Goal: Task Accomplishment & Management: Use online tool/utility

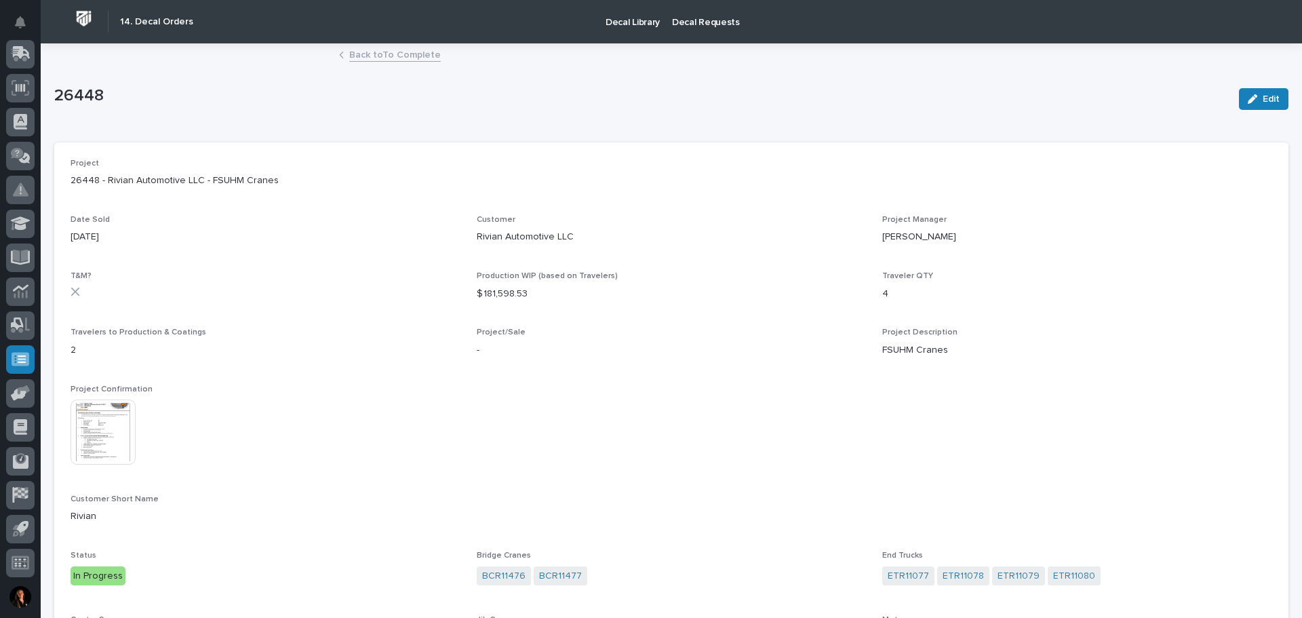
click at [378, 57] on link "Back to To Complete" at bounding box center [395, 54] width 92 height 16
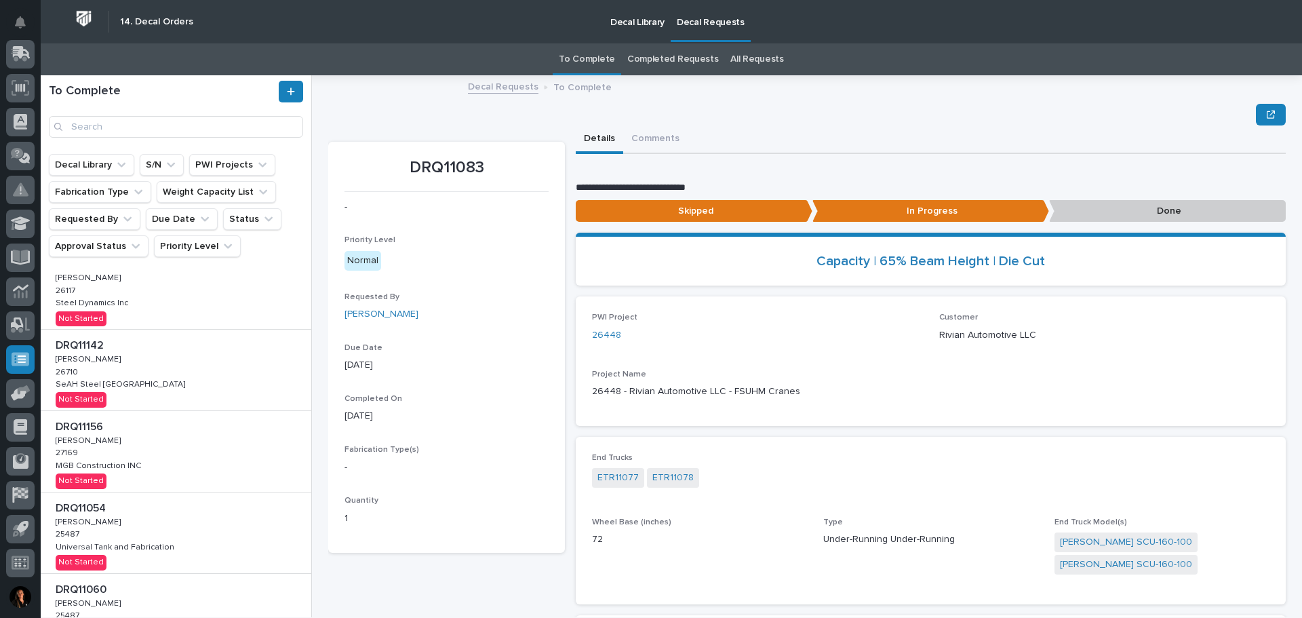
scroll to position [407, 0]
click at [167, 374] on div "DRQ11142 DRQ11142 Adam Yutzy Adam Yutzy 26710 26710 SeAH Steel USA SeAH Steel U…" at bounding box center [176, 369] width 271 height 81
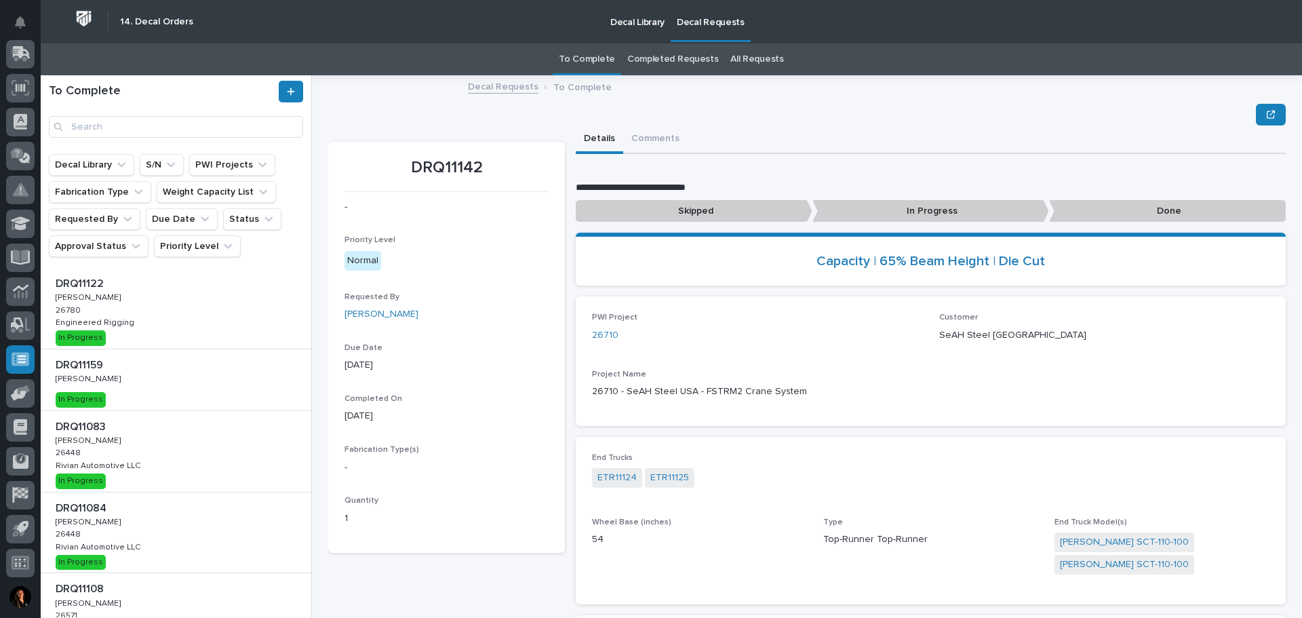
click at [906, 216] on p "In Progress" at bounding box center [931, 211] width 237 height 22
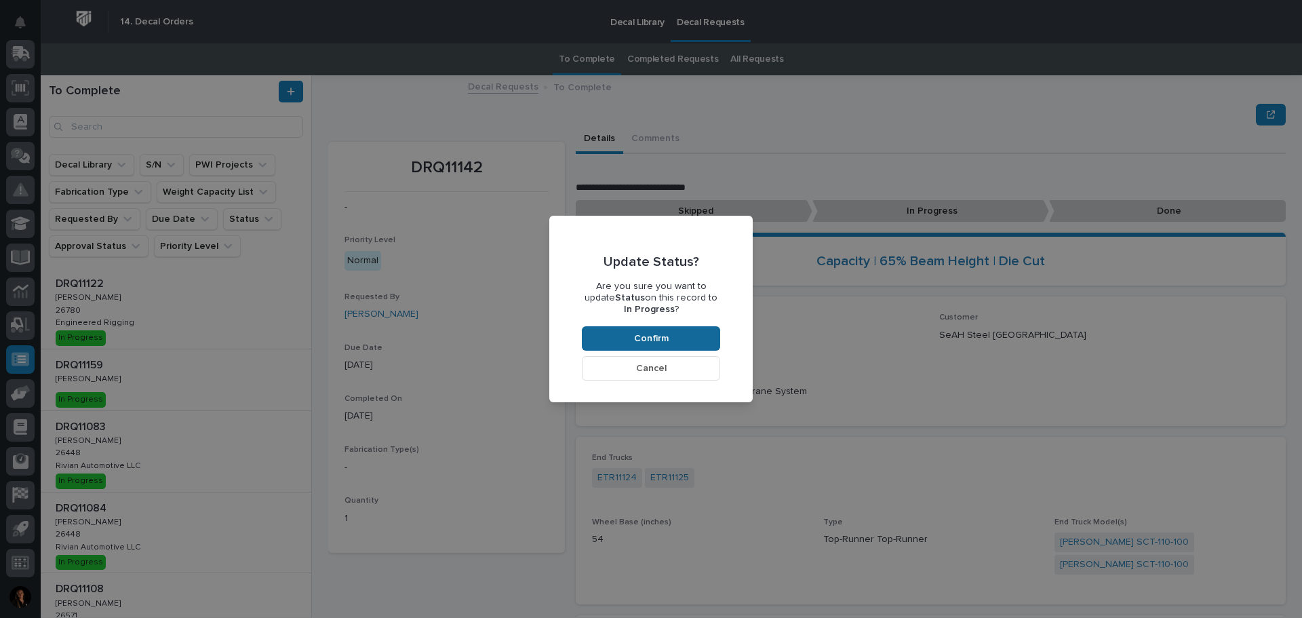
click at [644, 334] on span "Confirm" at bounding box center [651, 338] width 35 height 12
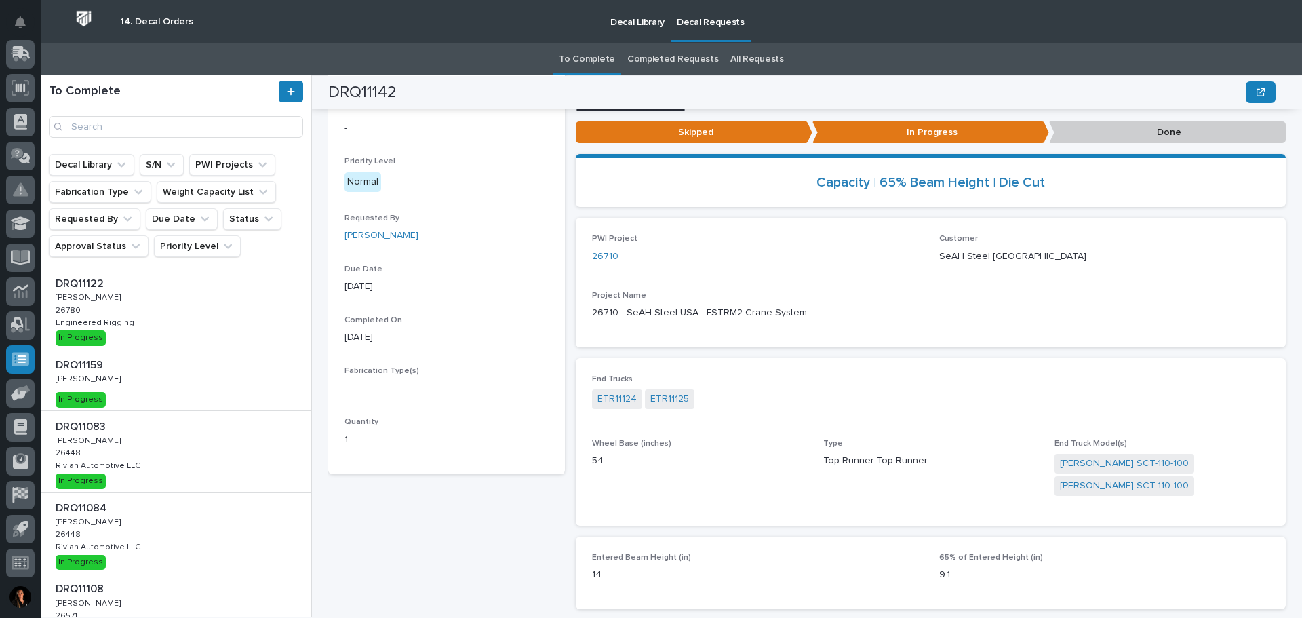
scroll to position [63, 0]
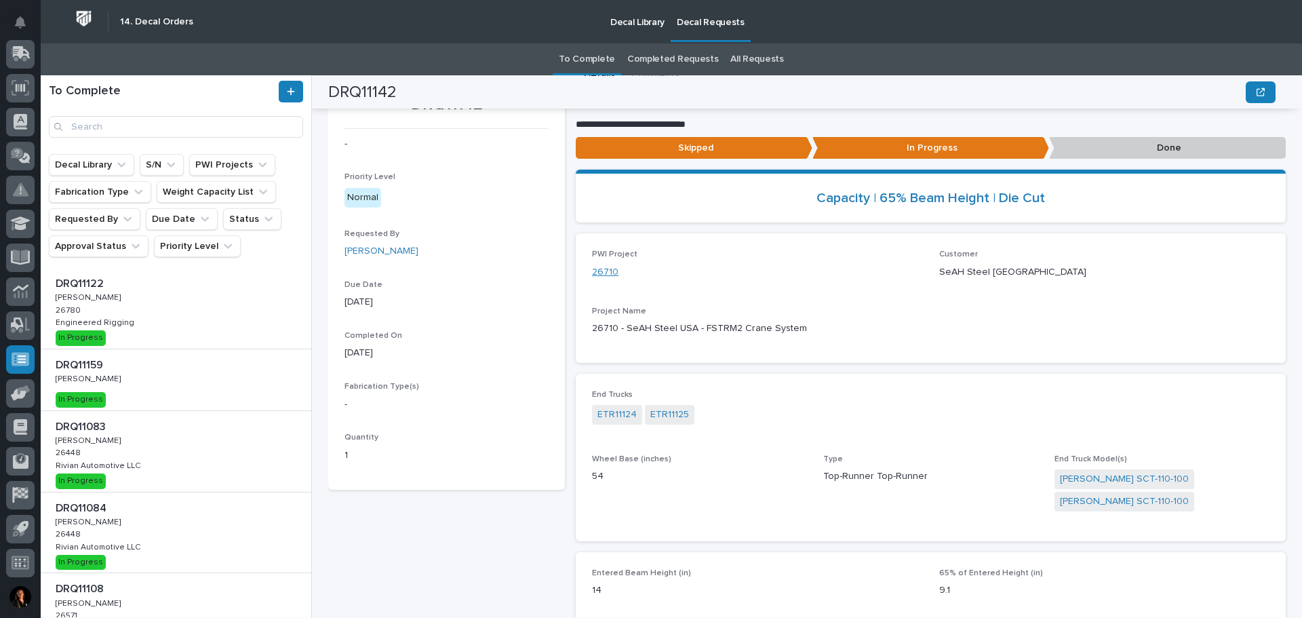
click at [604, 272] on link "26710" at bounding box center [605, 272] width 26 height 14
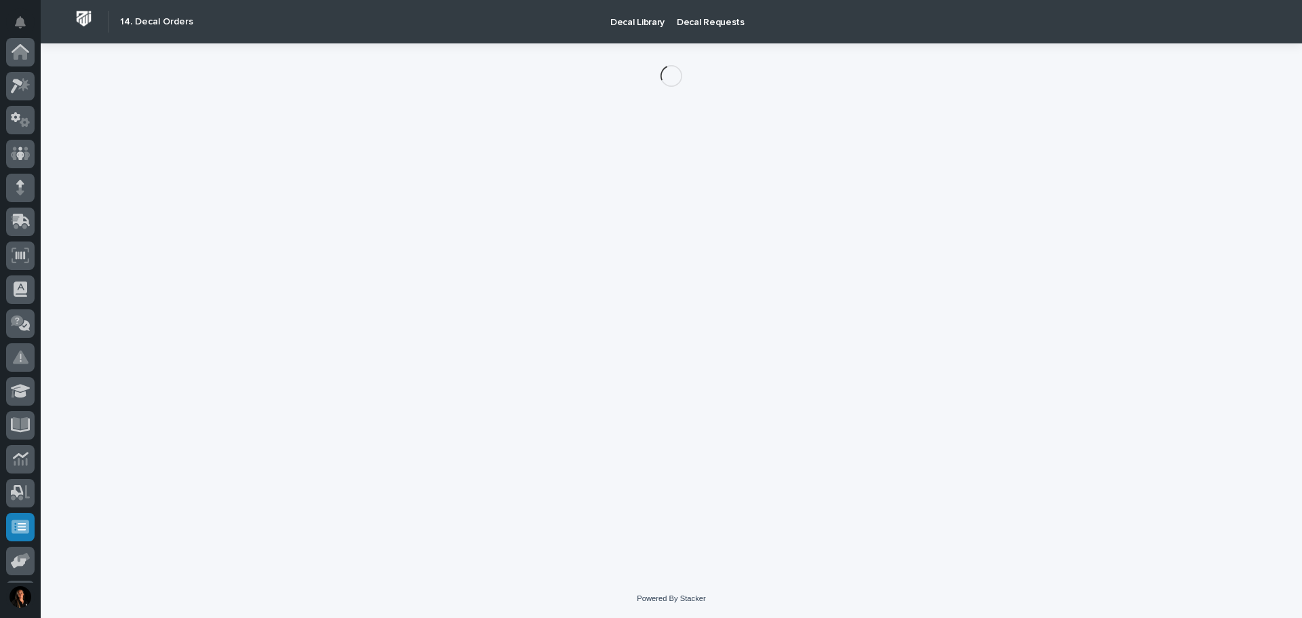
scroll to position [168, 0]
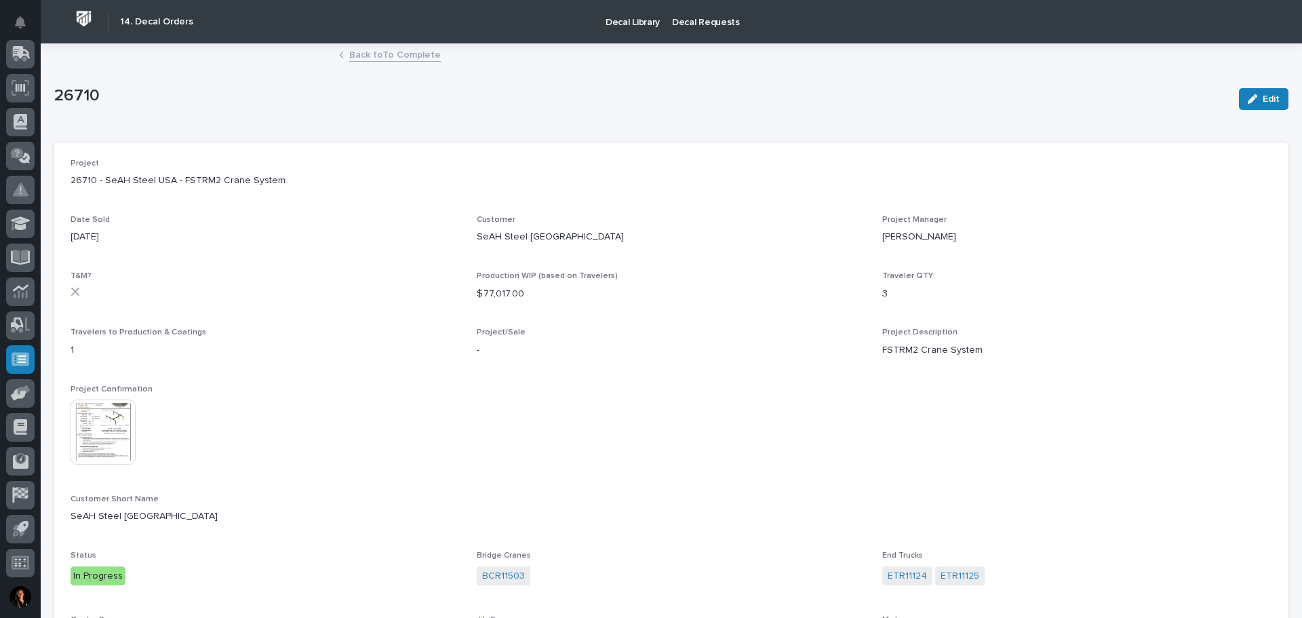
click at [122, 435] on img at bounding box center [103, 432] width 65 height 65
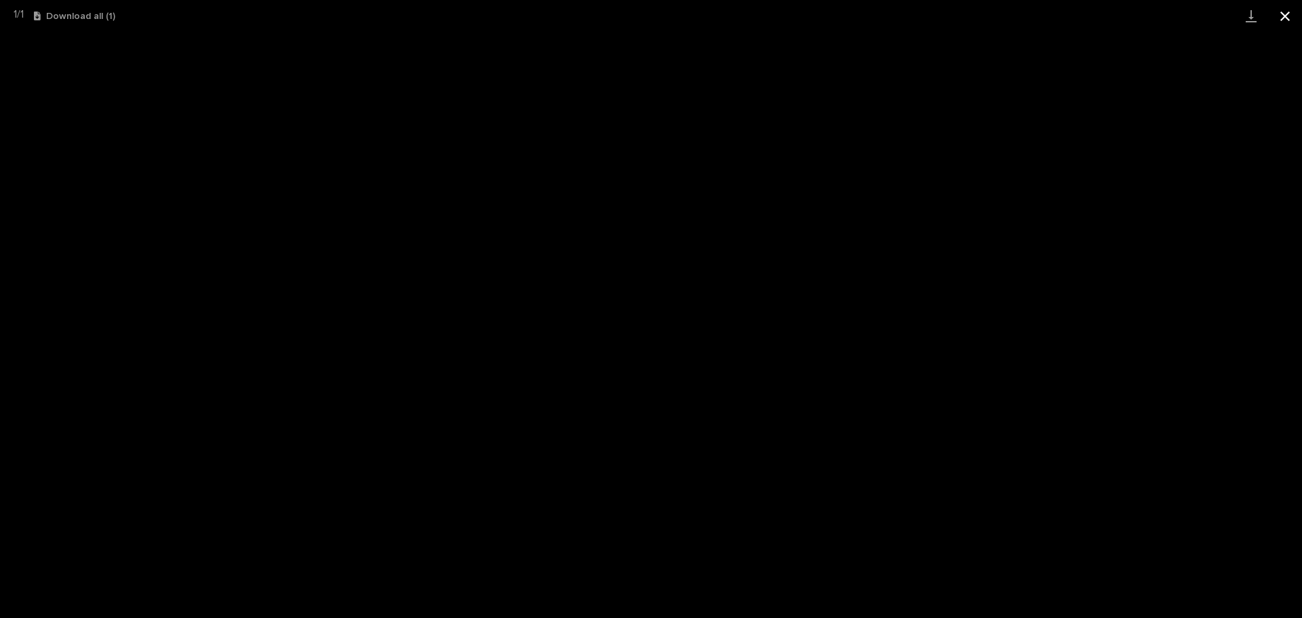
click at [1283, 17] on button "Close gallery" at bounding box center [1285, 16] width 34 height 32
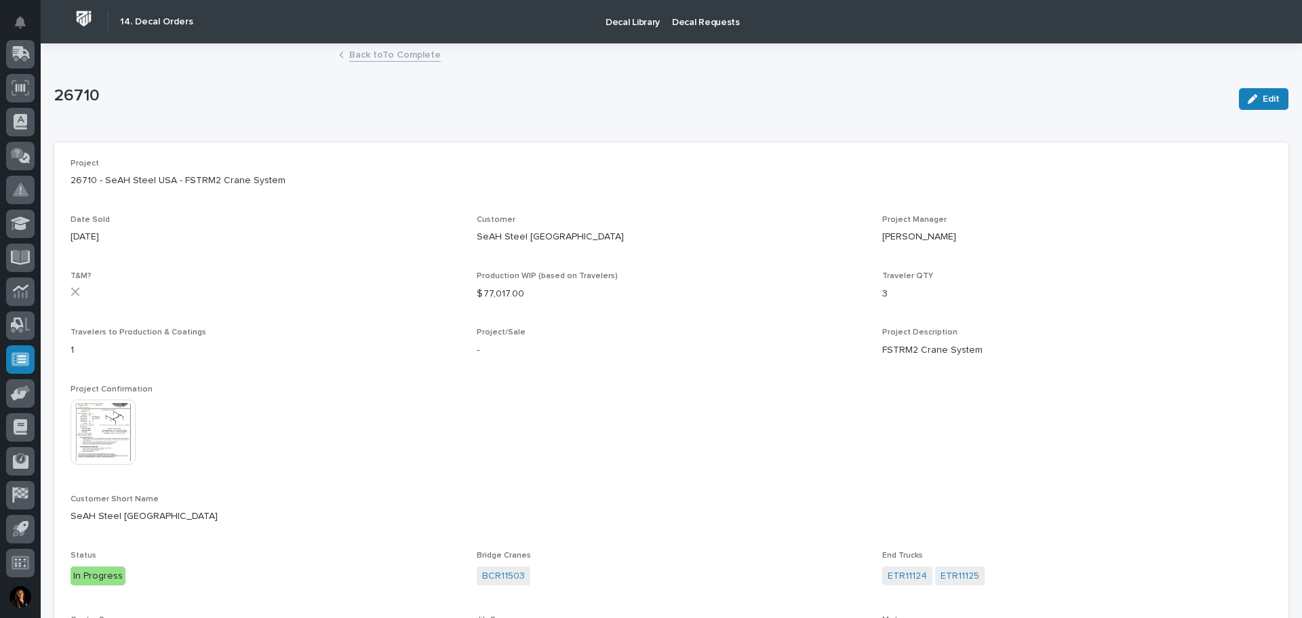
click at [408, 58] on link "Back to To Complete" at bounding box center [395, 54] width 92 height 16
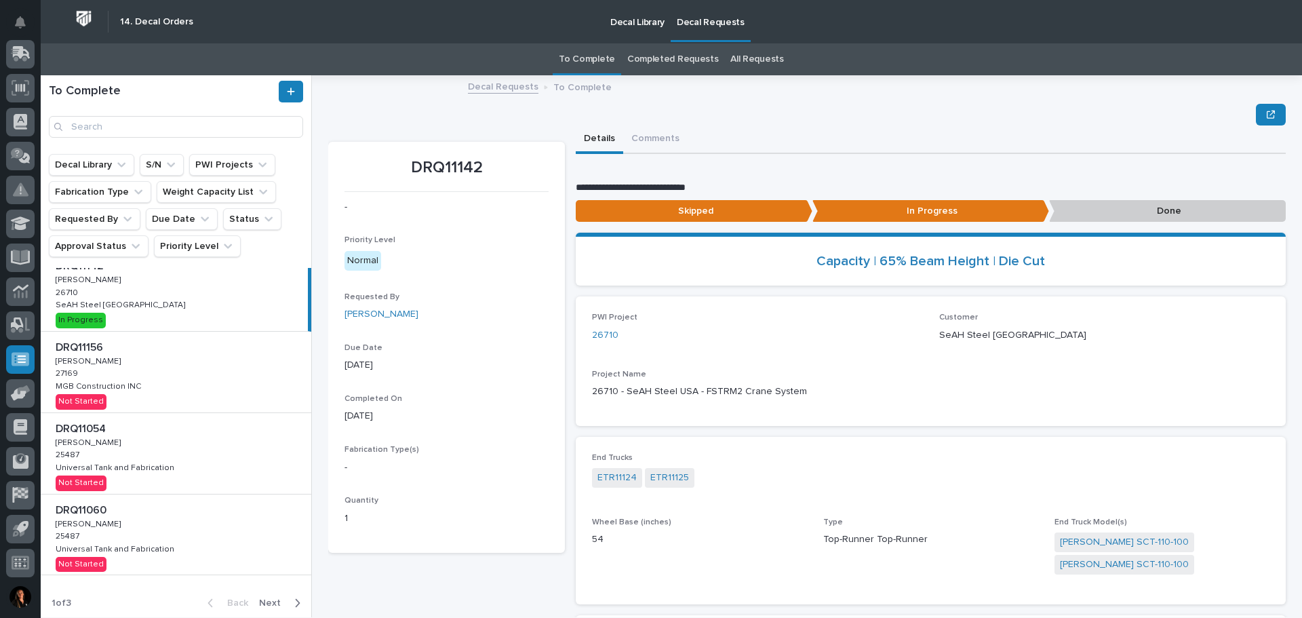
scroll to position [489, 0]
click at [253, 384] on div "DRQ11156 DRQ11156 Adam Yutzy Adam Yutzy 27169 27169 MGB Construction INC MGB Co…" at bounding box center [176, 368] width 271 height 81
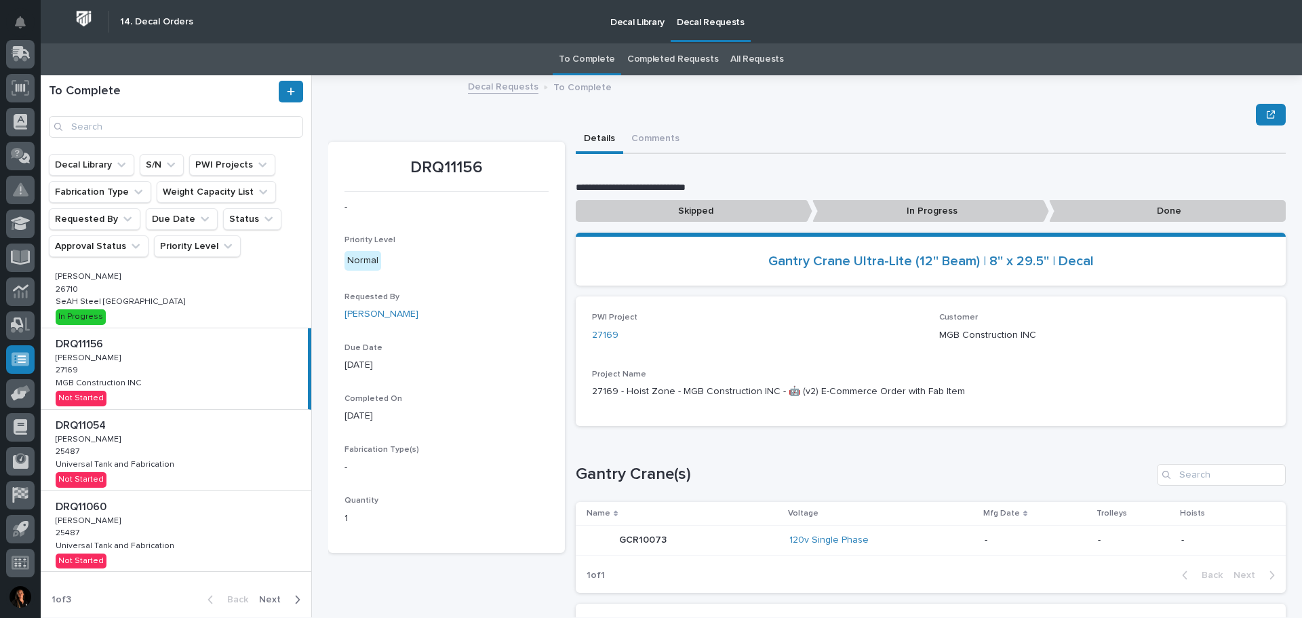
click at [220, 464] on div "DRQ11054 DRQ11054 Nathan Gross Nathan Gross 25487 25487 Universal Tank and Fabr…" at bounding box center [176, 450] width 271 height 81
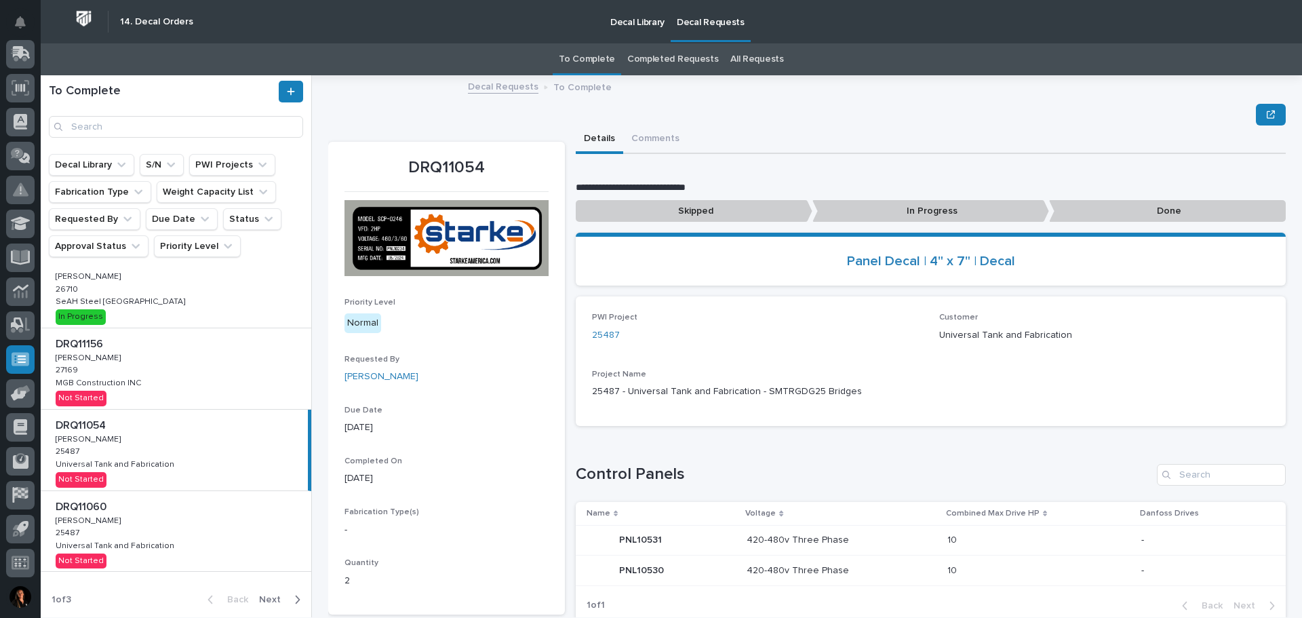
scroll to position [421, 0]
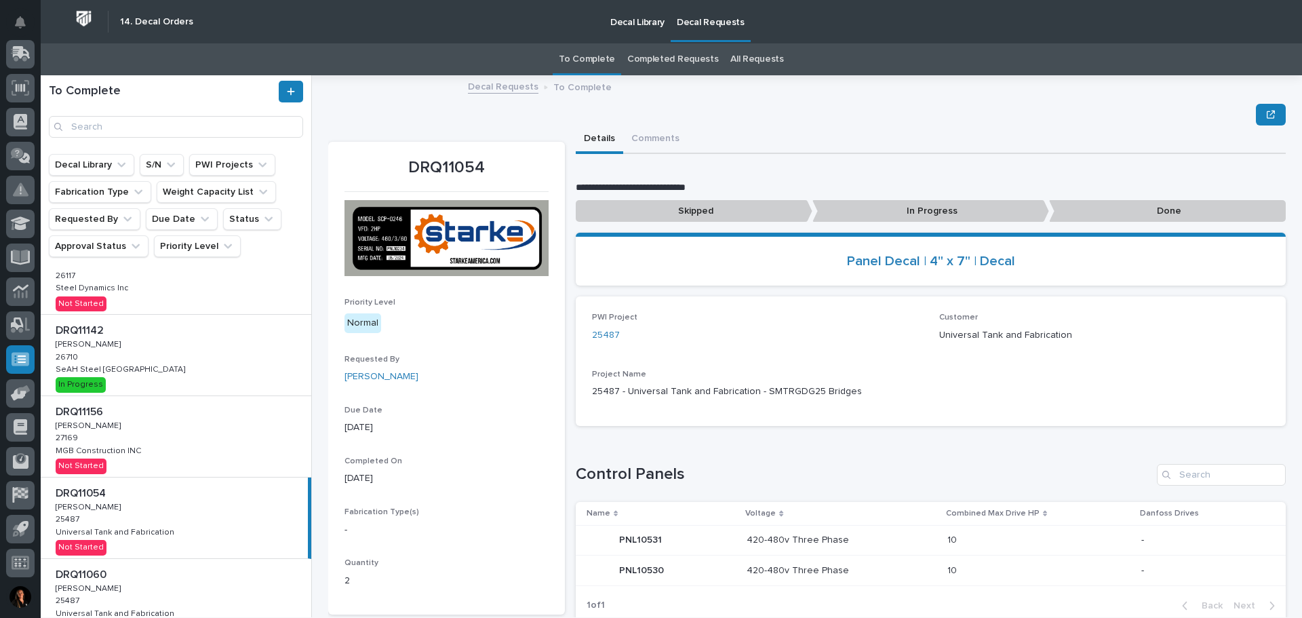
click at [208, 359] on div "DRQ11142 DRQ11142 Adam Yutzy Adam Yutzy 26710 26710 SeAH Steel USA SeAH Steel U…" at bounding box center [176, 355] width 271 height 81
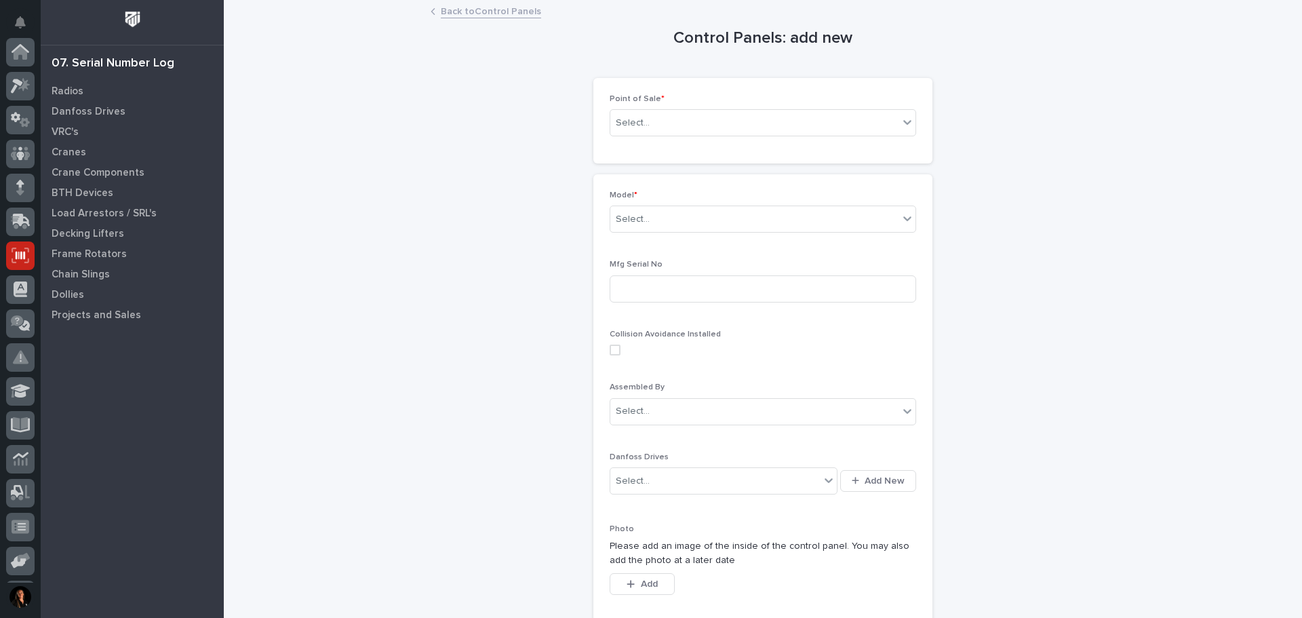
scroll to position [168, 0]
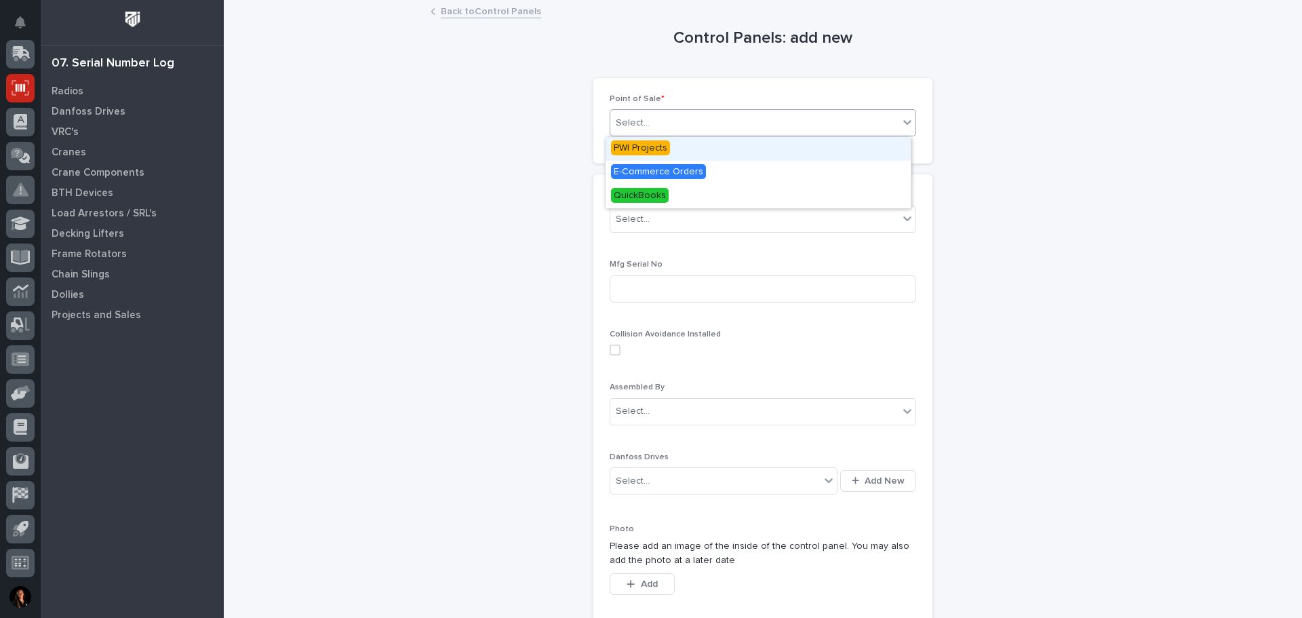
click at [903, 124] on icon at bounding box center [907, 122] width 8 height 5
click at [639, 148] on span "PWI Projects" at bounding box center [640, 147] width 59 height 15
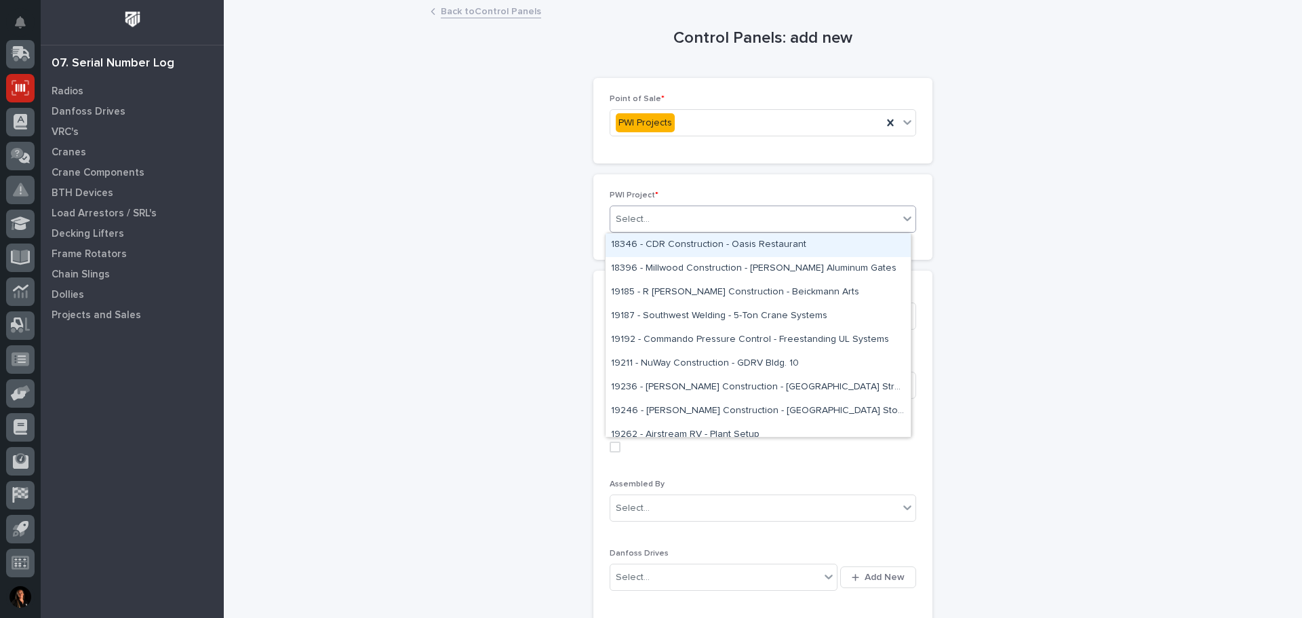
click at [901, 214] on icon at bounding box center [908, 219] width 14 height 14
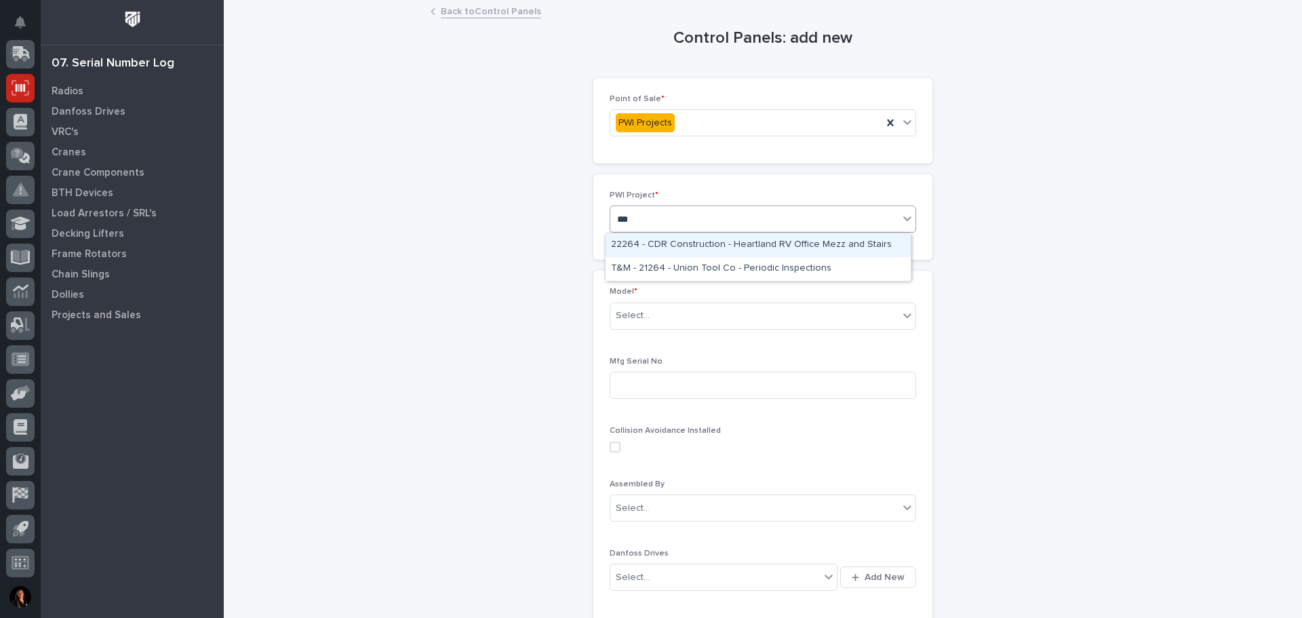
scroll to position [0, 0]
type input "*****"
click at [705, 247] on div "26448 - Rivian Automotive LLC - FSUHM Cranes" at bounding box center [758, 245] width 305 height 24
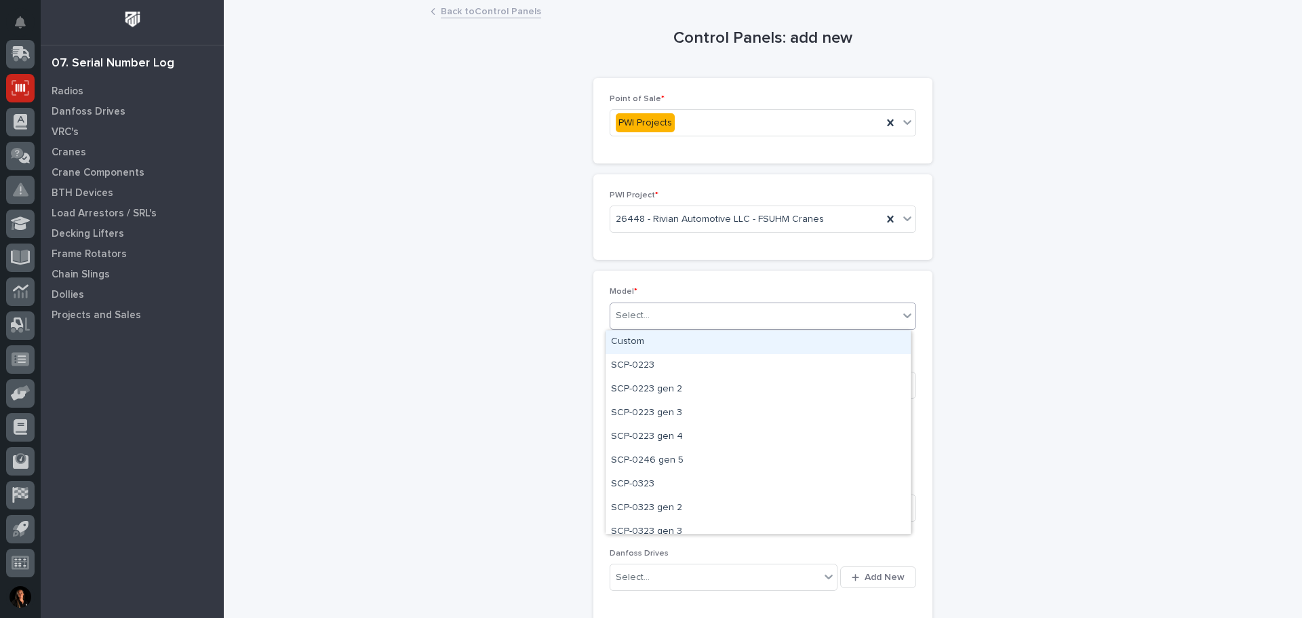
click at [902, 319] on icon at bounding box center [908, 316] width 14 height 14
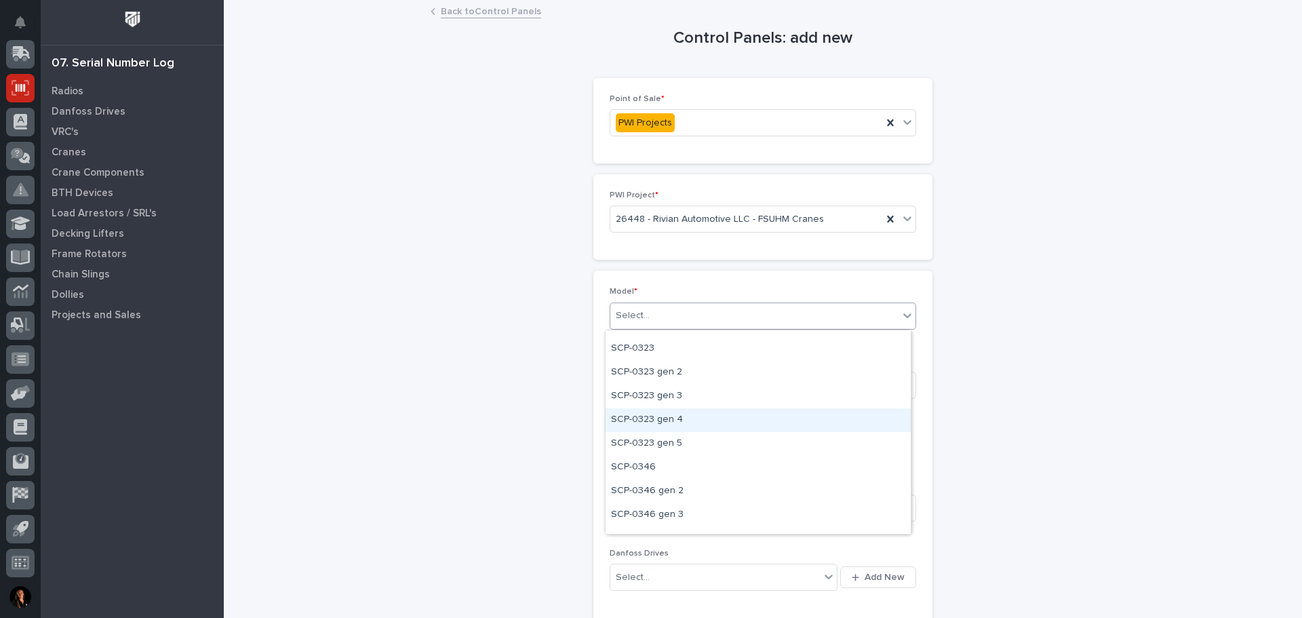
scroll to position [203, 0]
click at [650, 399] on div "SCP-0346" at bounding box center [758, 400] width 305 height 24
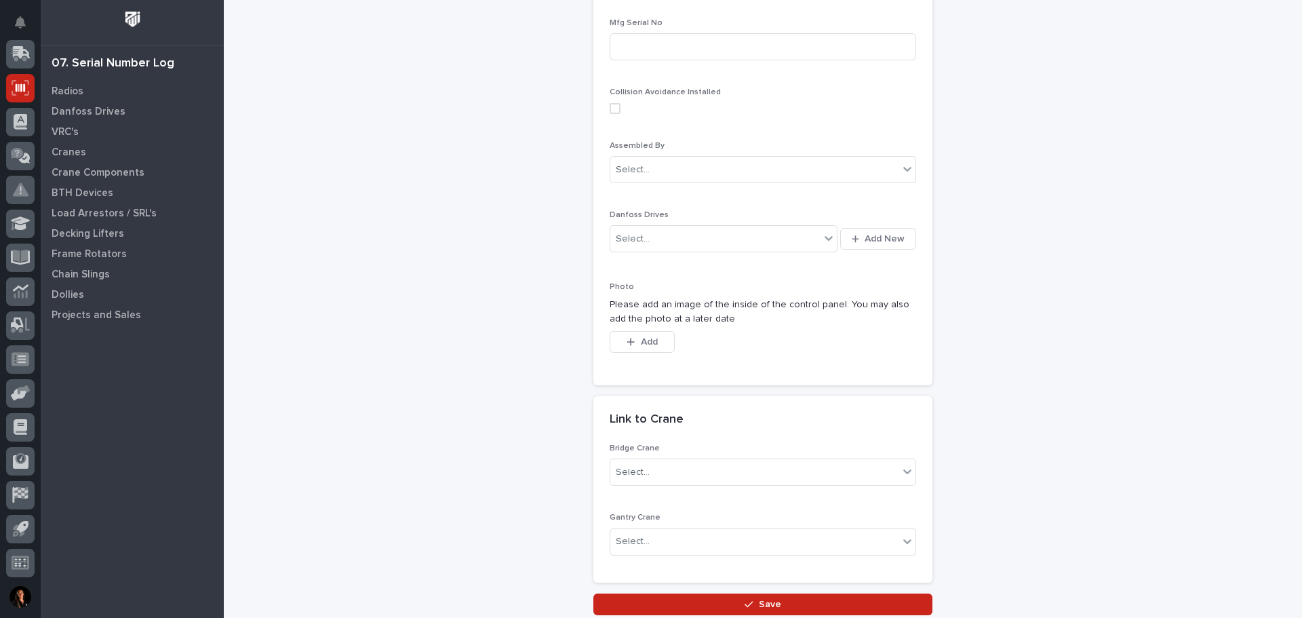
scroll to position [339, 0]
click at [882, 467] on div "Select..." at bounding box center [754, 472] width 288 height 22
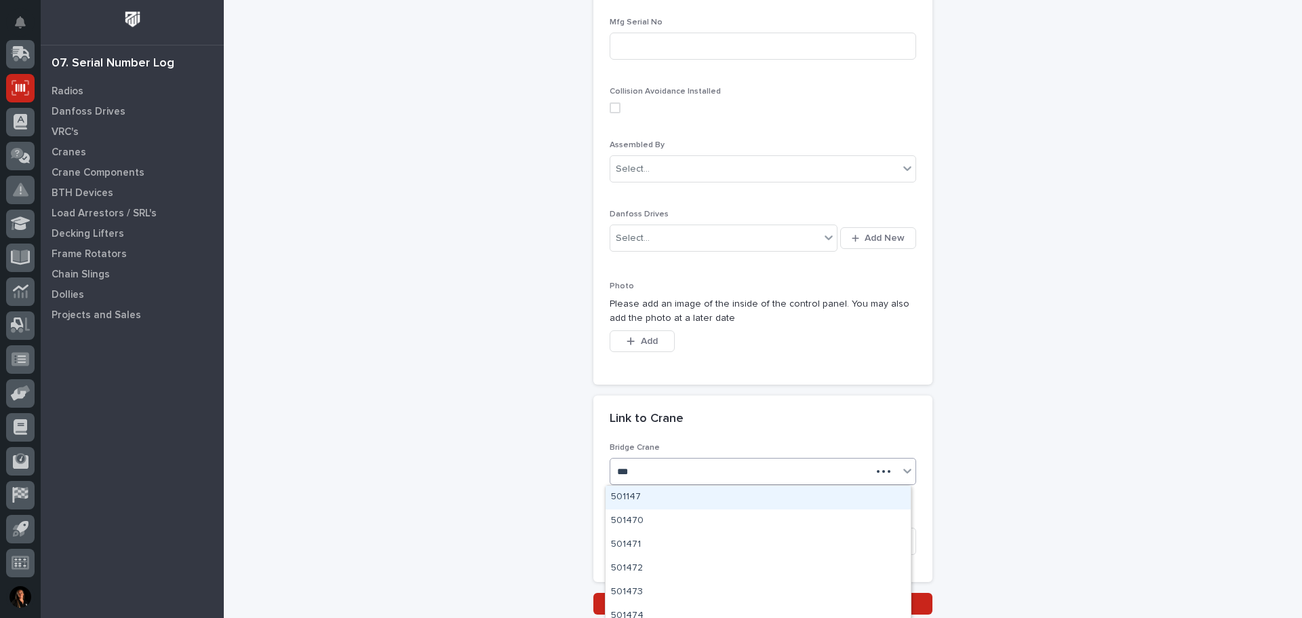
type input "****"
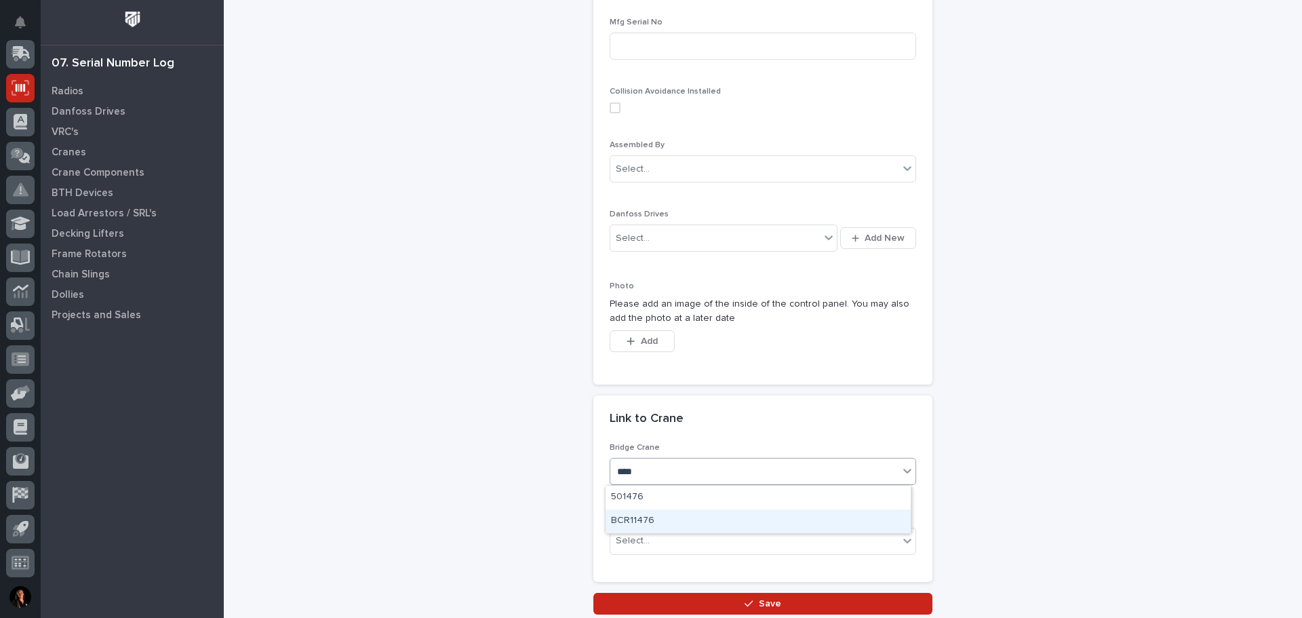
click at [661, 526] on div "BCR11476" at bounding box center [758, 521] width 305 height 24
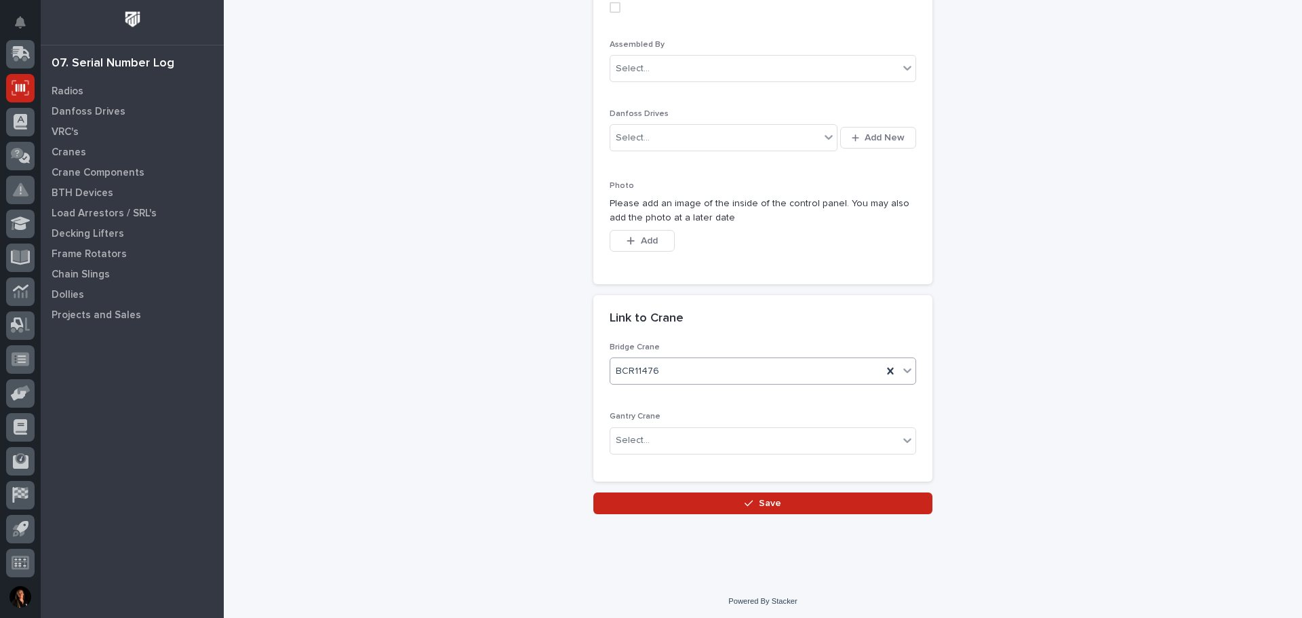
scroll to position [442, 0]
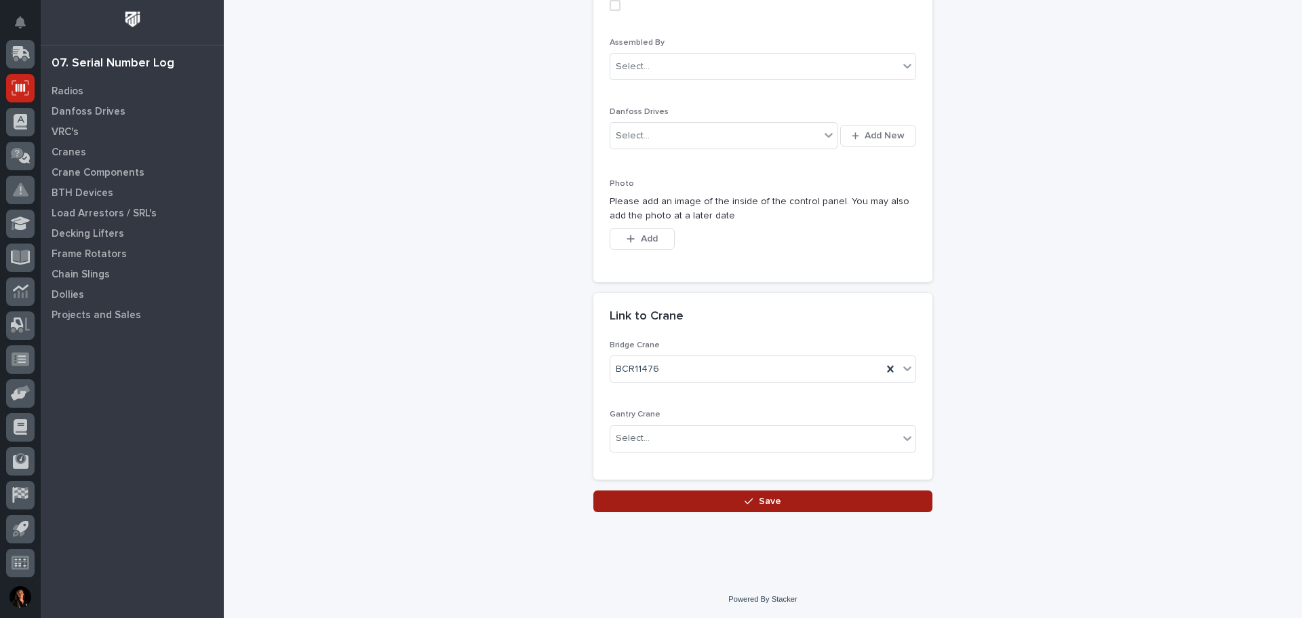
click at [760, 503] on span "Save" at bounding box center [770, 501] width 22 height 12
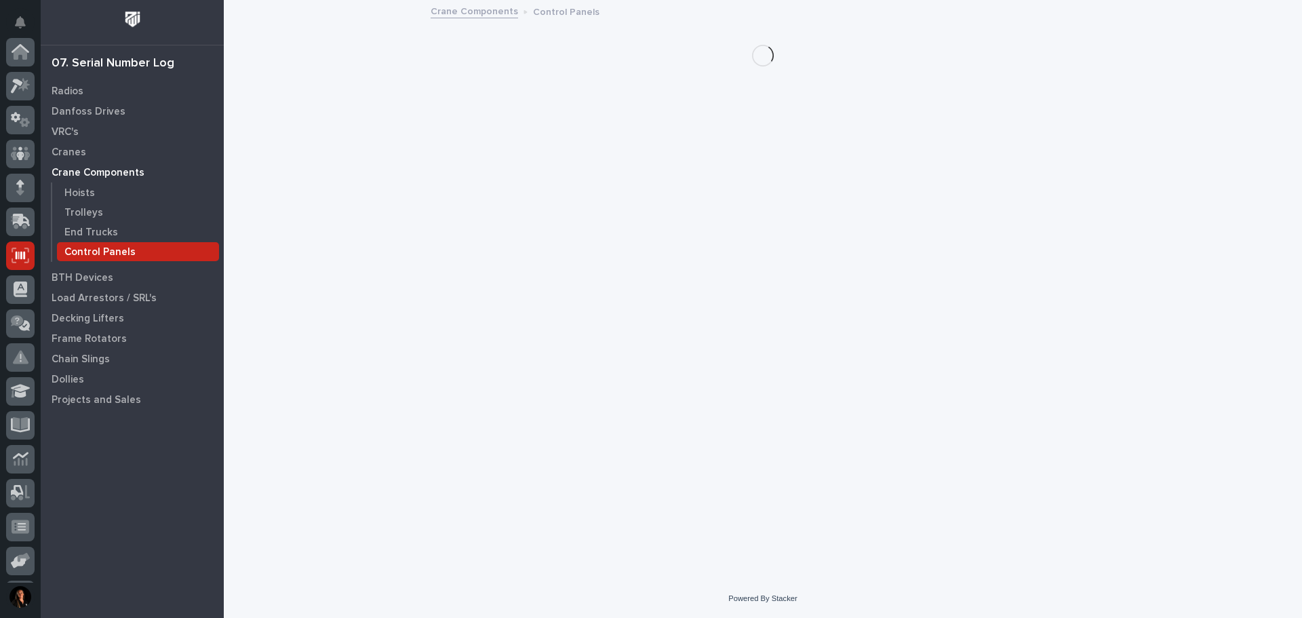
scroll to position [168, 0]
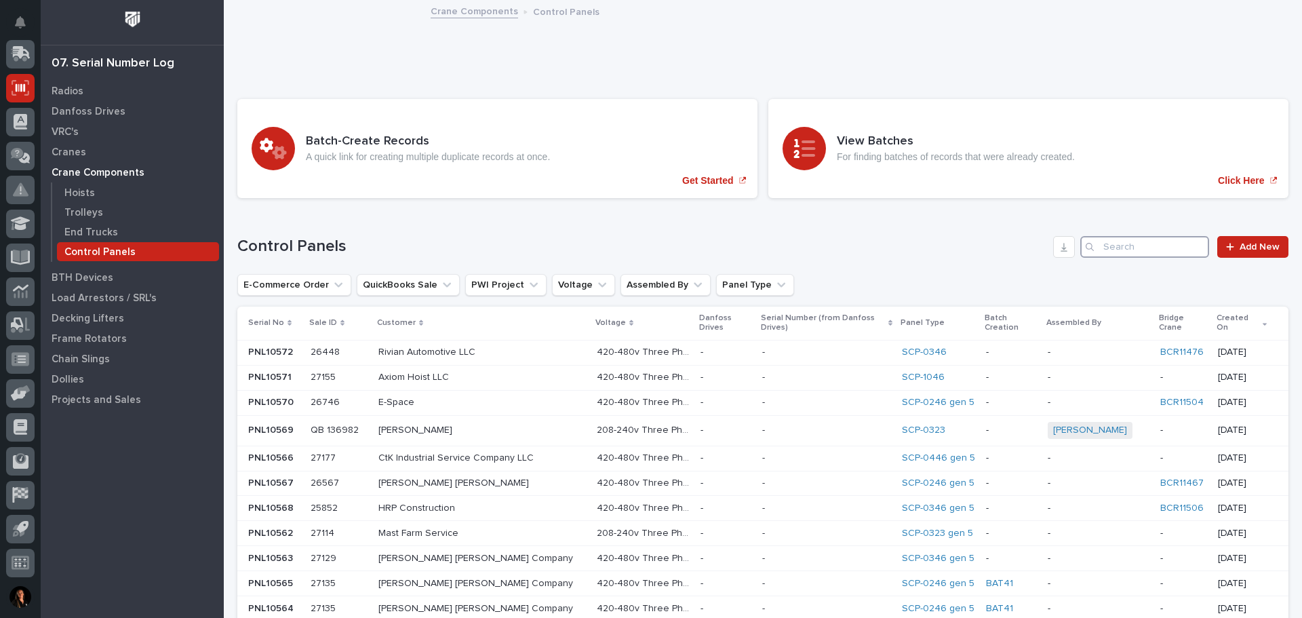
click at [1141, 247] on input "Search" at bounding box center [1144, 247] width 129 height 22
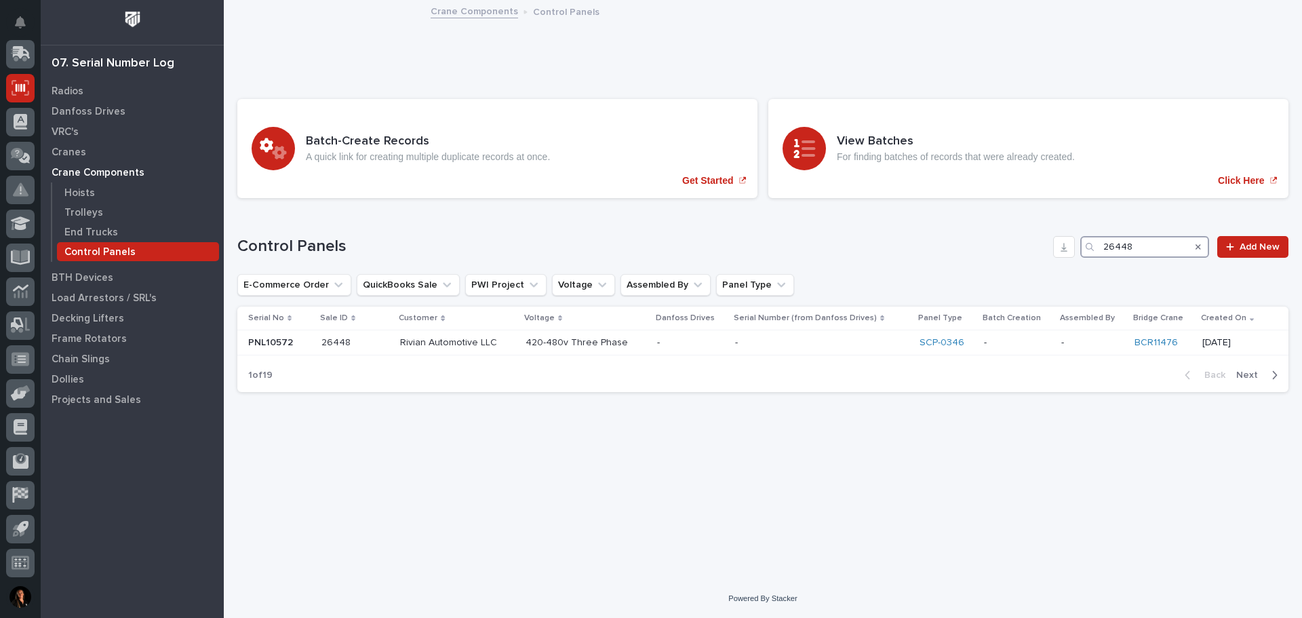
type input "26448"
click at [1241, 250] on span "Add New" at bounding box center [1260, 246] width 40 height 9
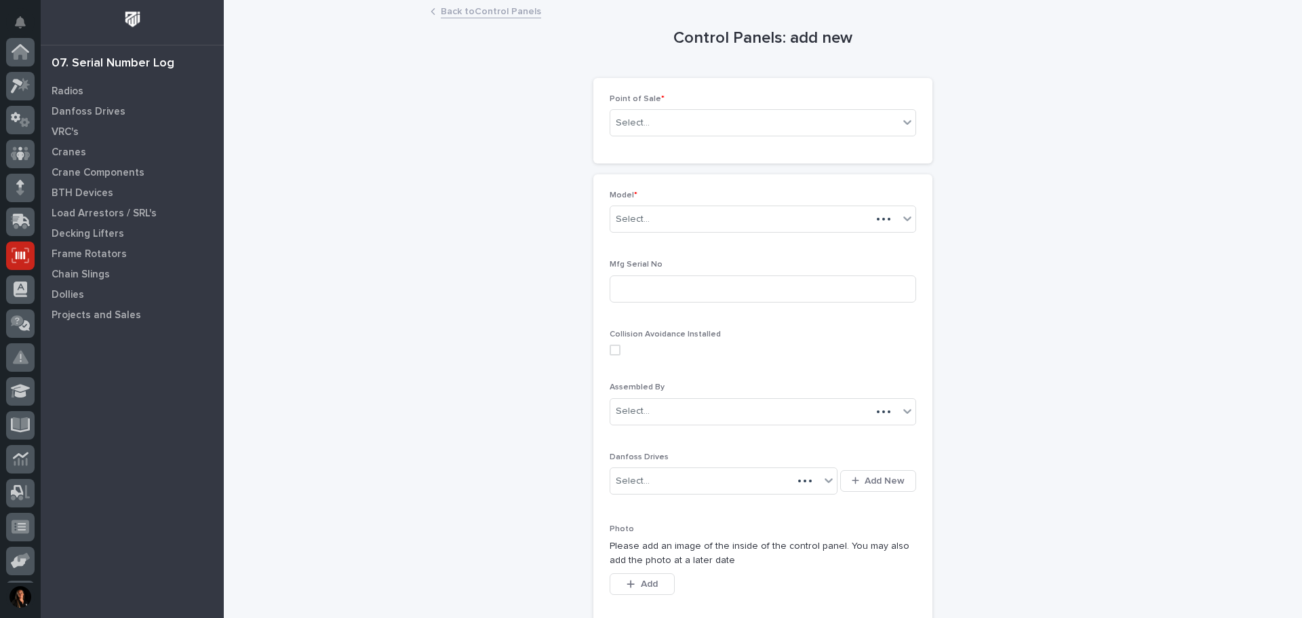
scroll to position [168, 0]
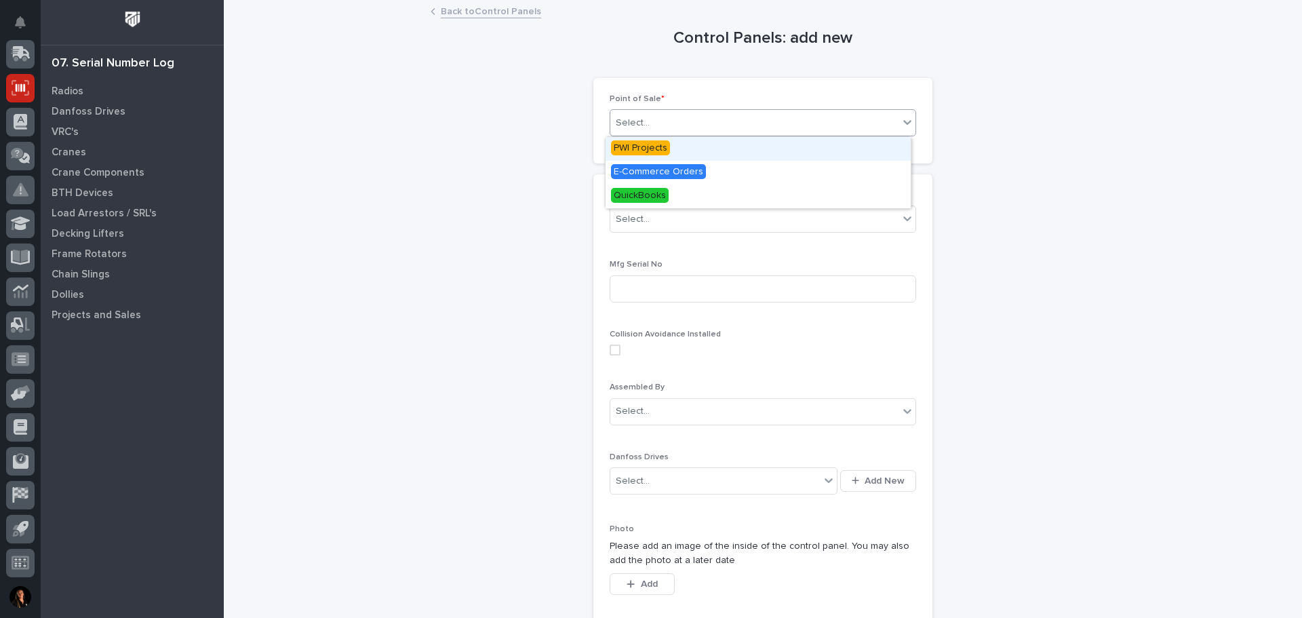
click at [901, 120] on icon at bounding box center [908, 122] width 14 height 14
click at [664, 148] on span "PWI Projects" at bounding box center [640, 147] width 59 height 15
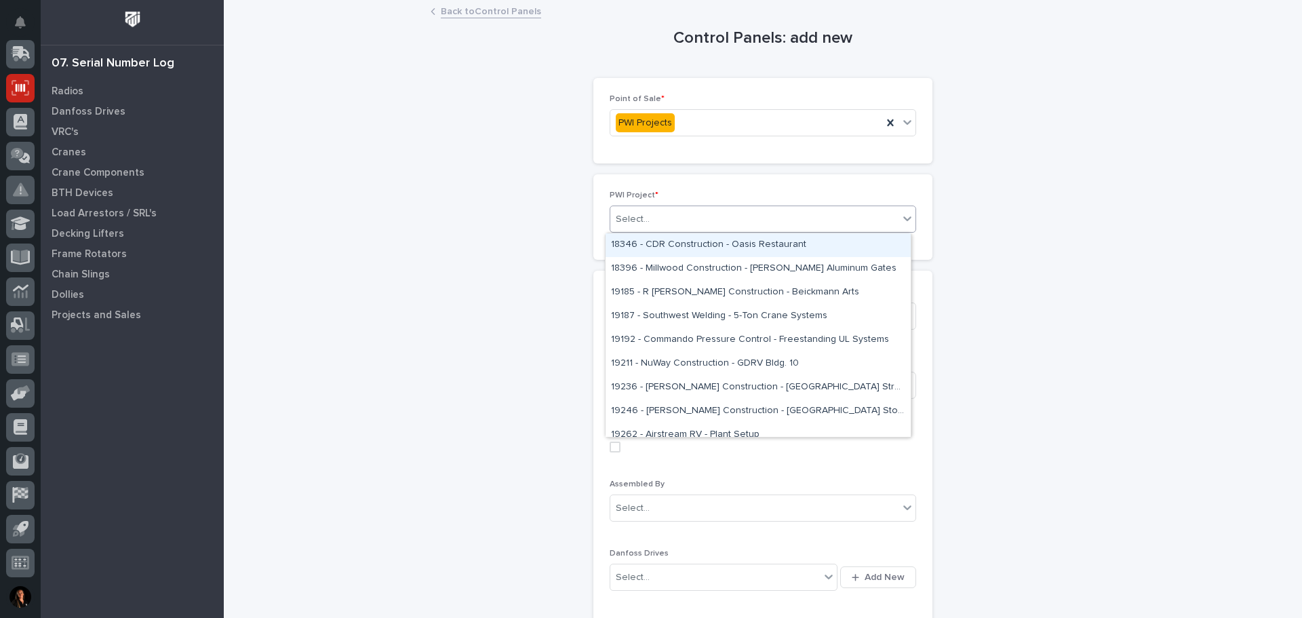
click at [701, 227] on div "Select..." at bounding box center [754, 219] width 288 height 22
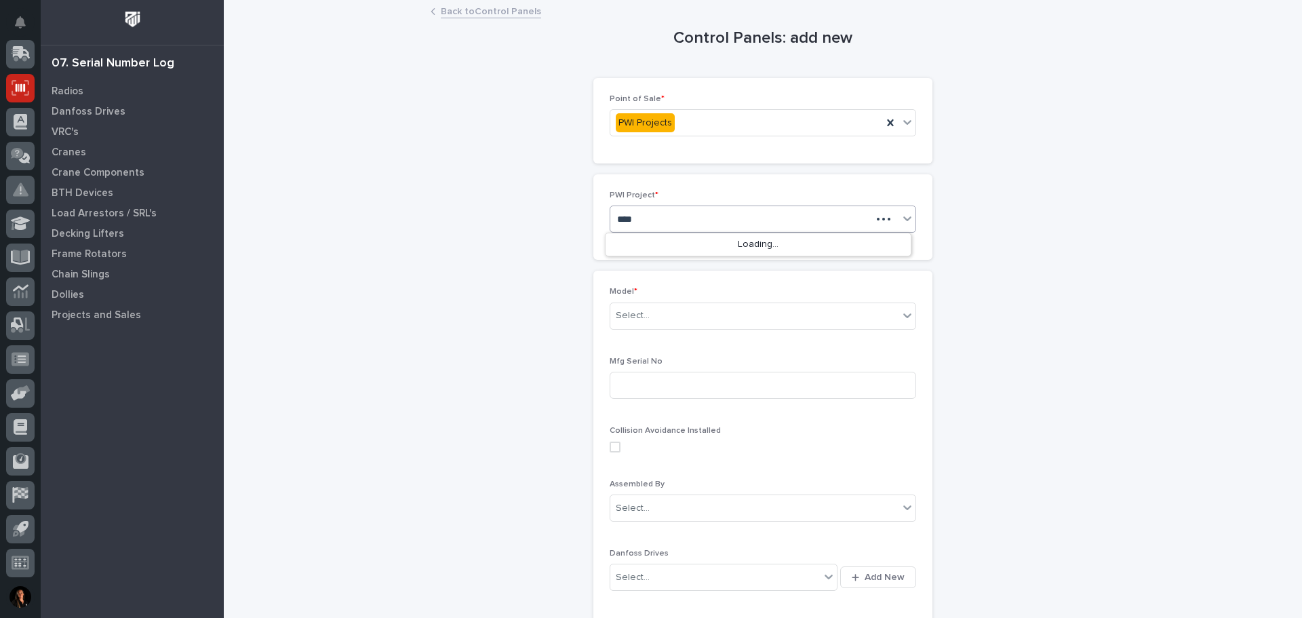
type input "*****"
click at [701, 239] on div "26448 - Rivian Automotive LLC - FSUHM Cranes" at bounding box center [758, 245] width 305 height 24
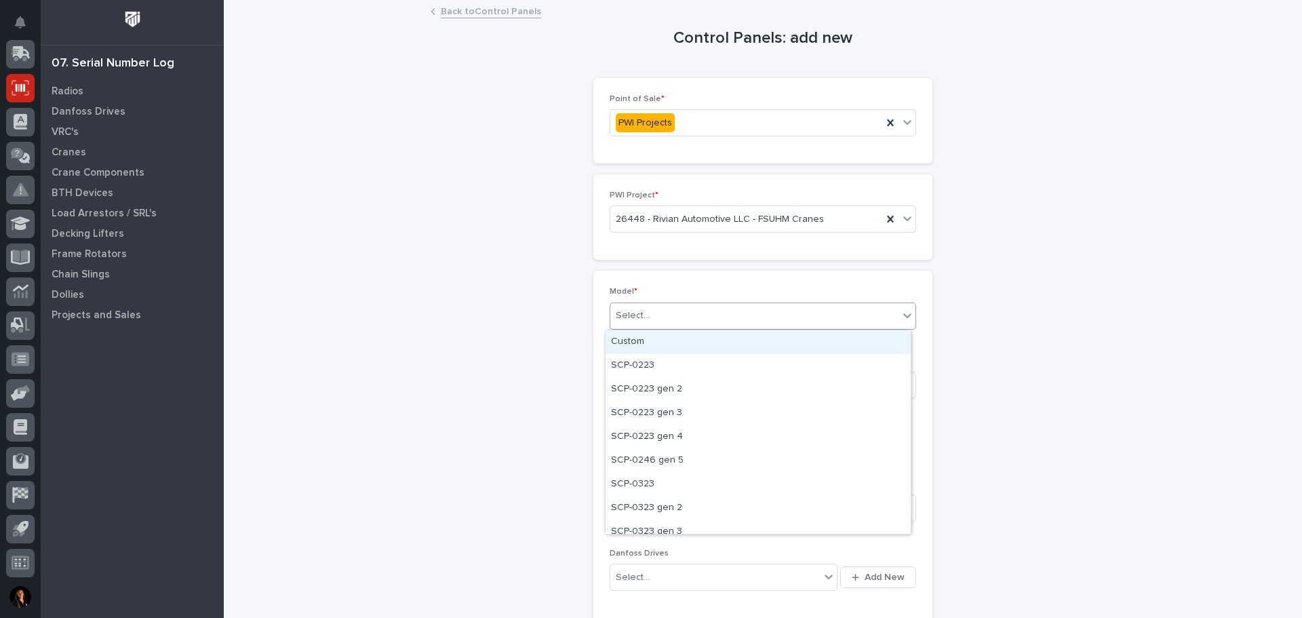
click at [736, 326] on div "Select..." at bounding box center [754, 316] width 288 height 22
click at [659, 458] on div "SCP-0246 gen 5" at bounding box center [758, 461] width 305 height 24
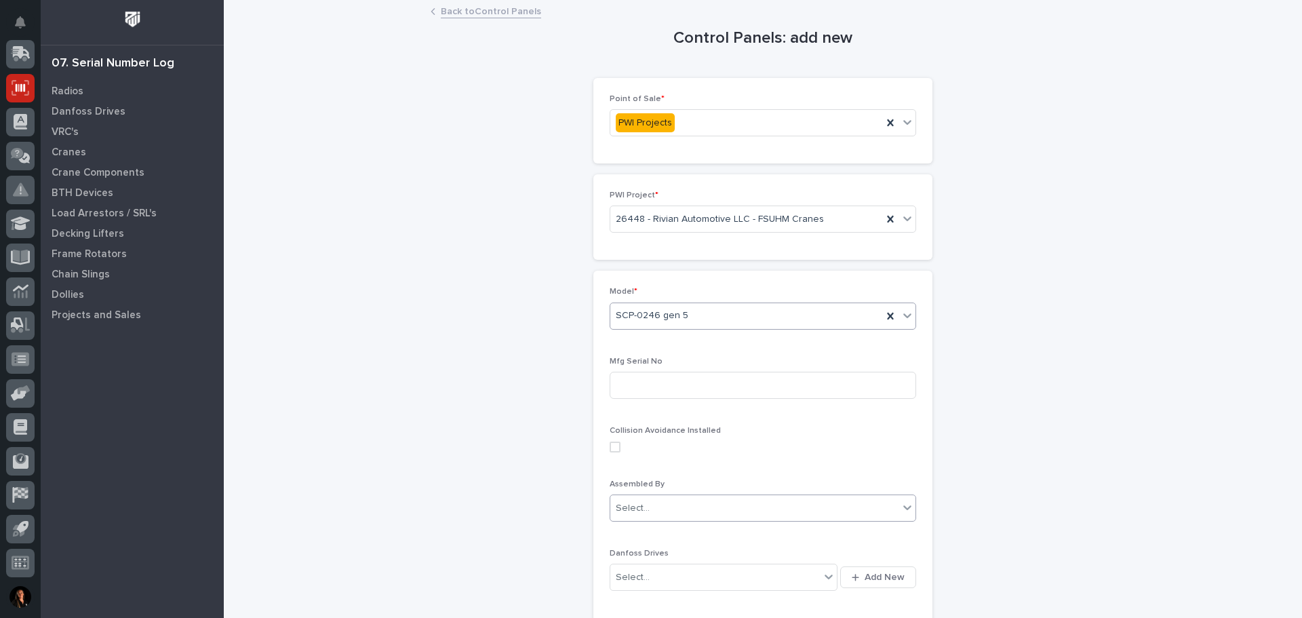
click at [811, 509] on div "Select..." at bounding box center [754, 508] width 288 height 22
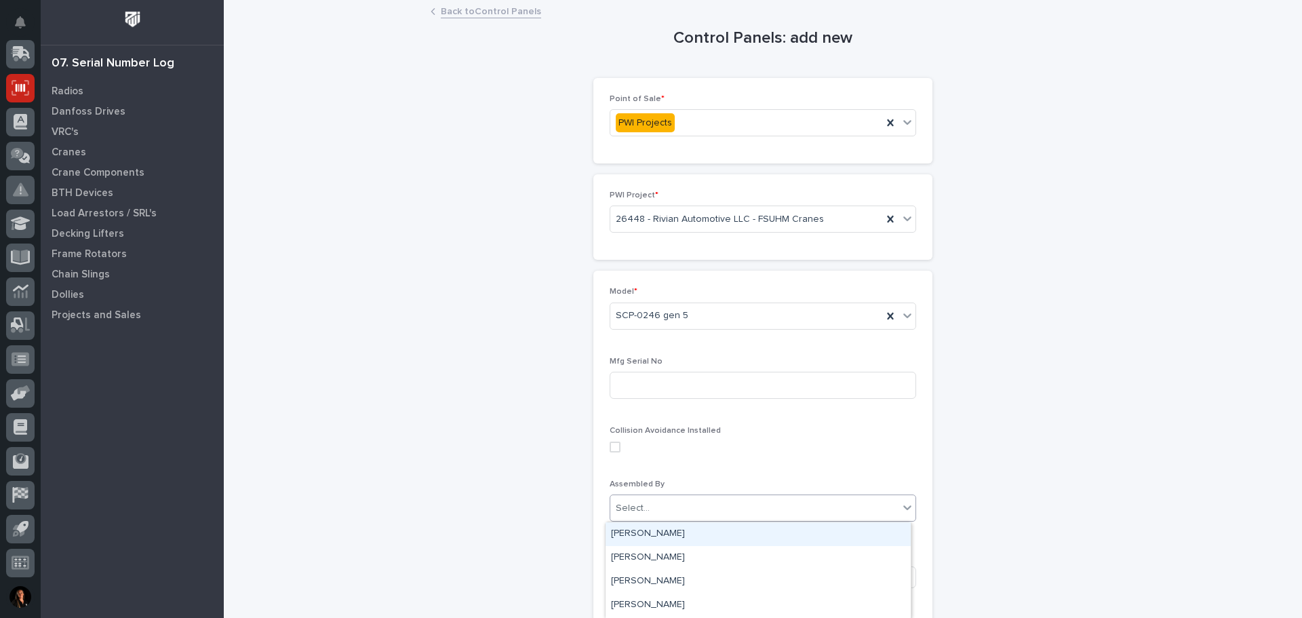
click at [811, 509] on div "Select..." at bounding box center [754, 508] width 288 height 22
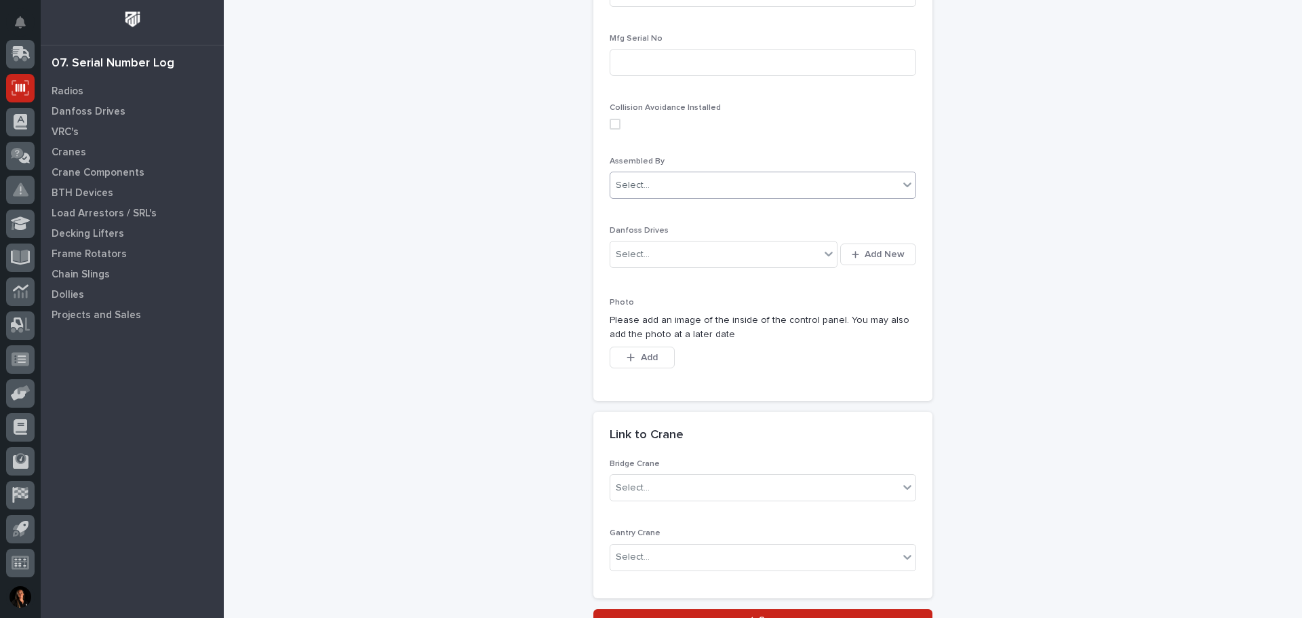
scroll to position [339, 0]
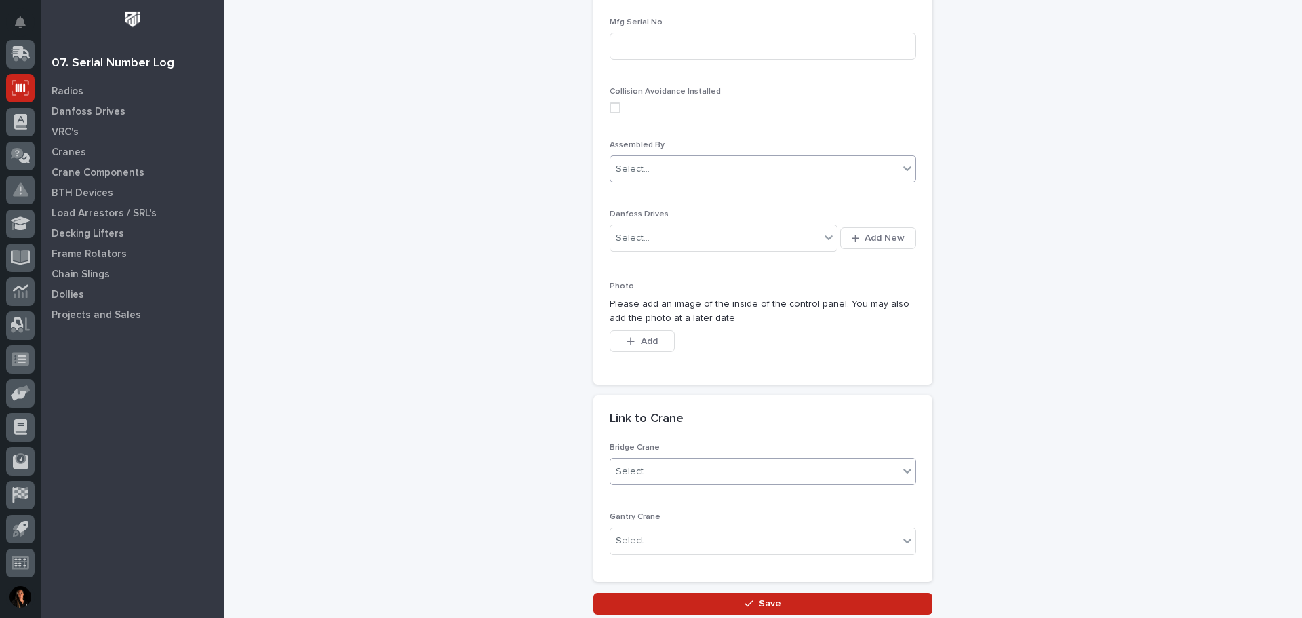
click at [774, 471] on div "Select..." at bounding box center [754, 472] width 288 height 22
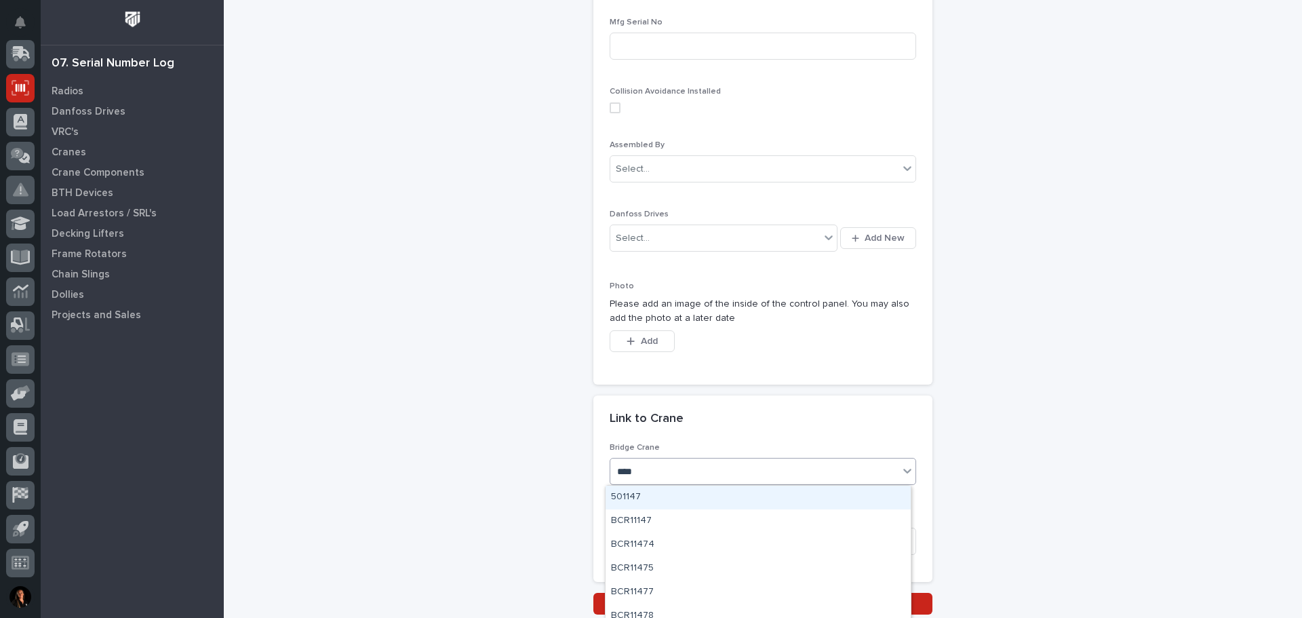
type input "*****"
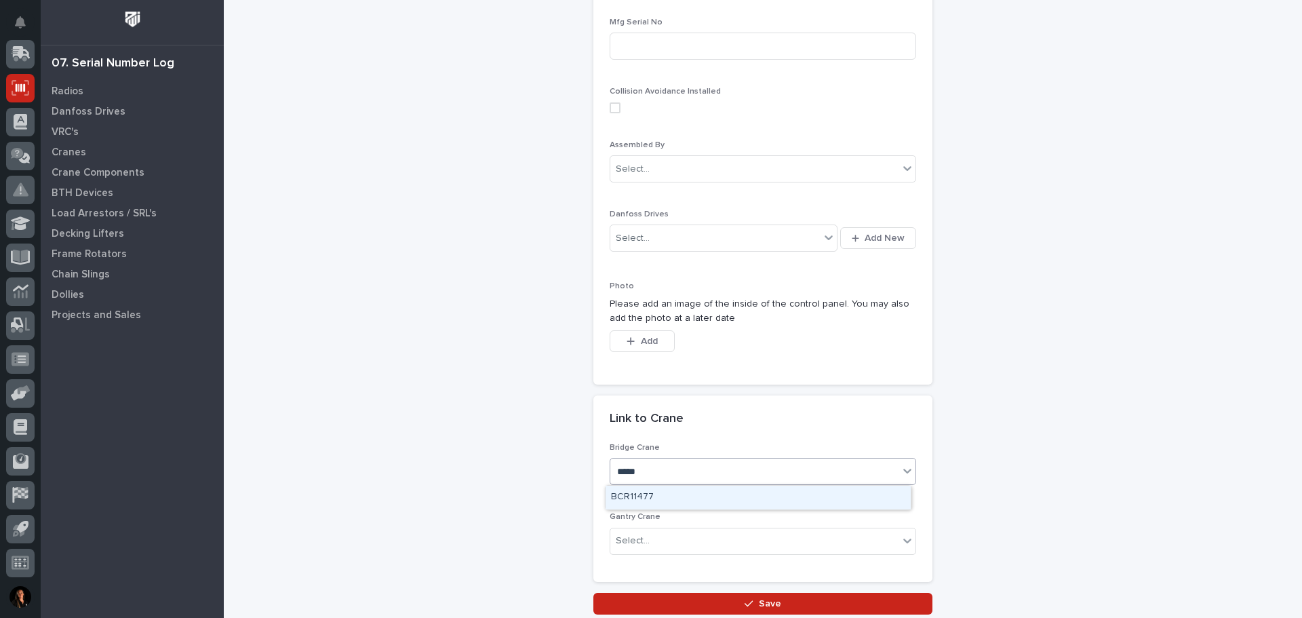
click at [687, 494] on div "BCR11477" at bounding box center [758, 498] width 305 height 24
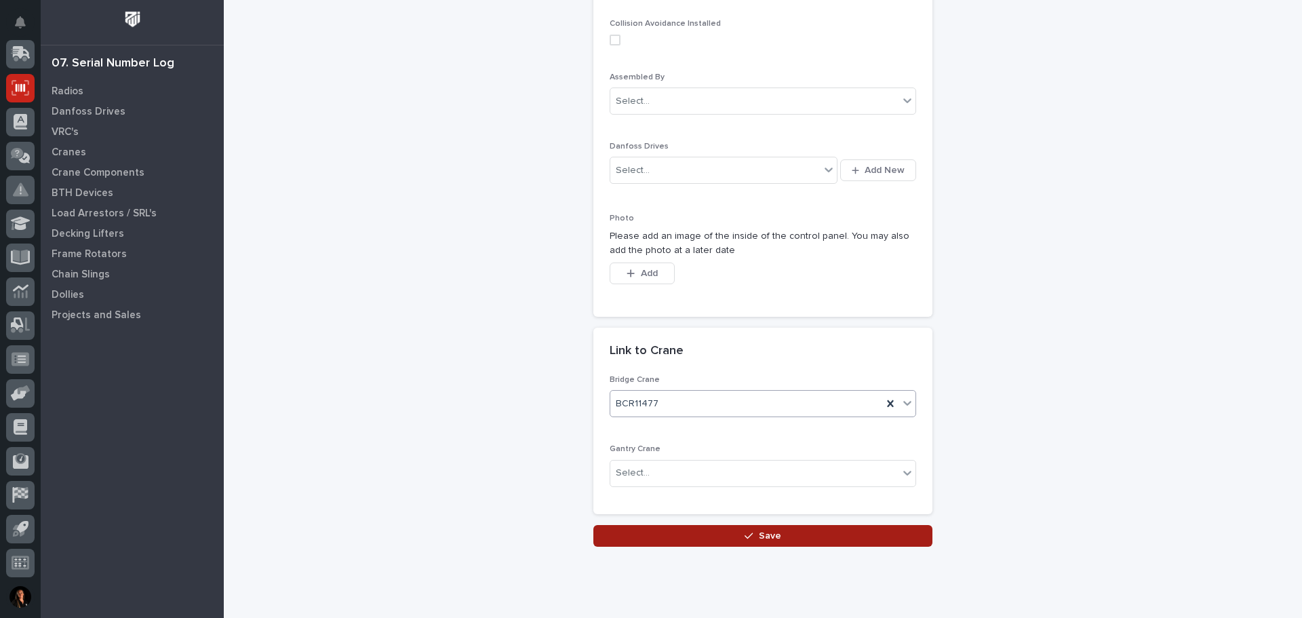
click at [794, 539] on button "Save" at bounding box center [762, 536] width 339 height 22
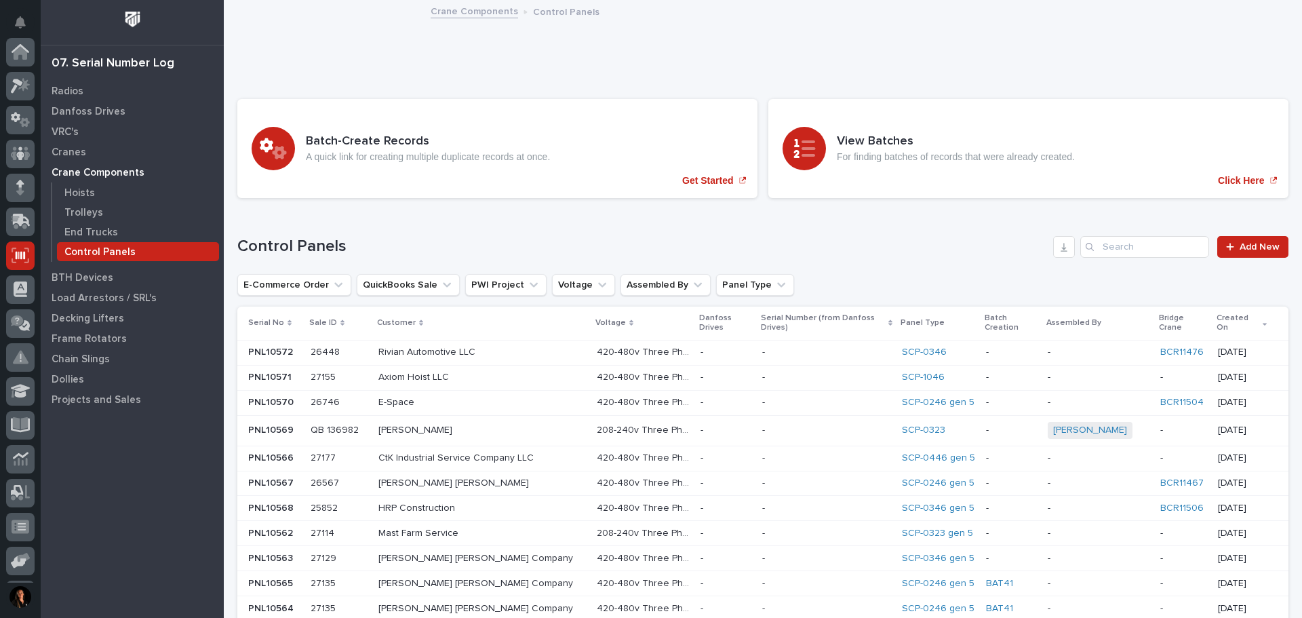
scroll to position [168, 0]
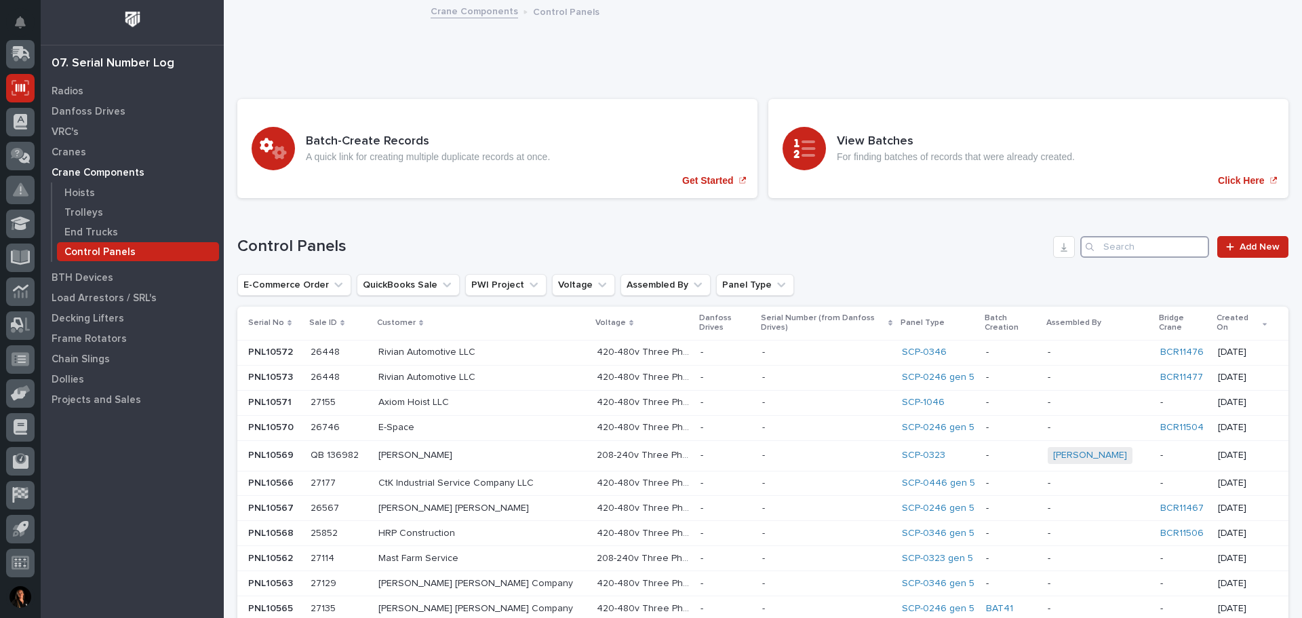
click at [1108, 245] on input "Search" at bounding box center [1144, 247] width 129 height 22
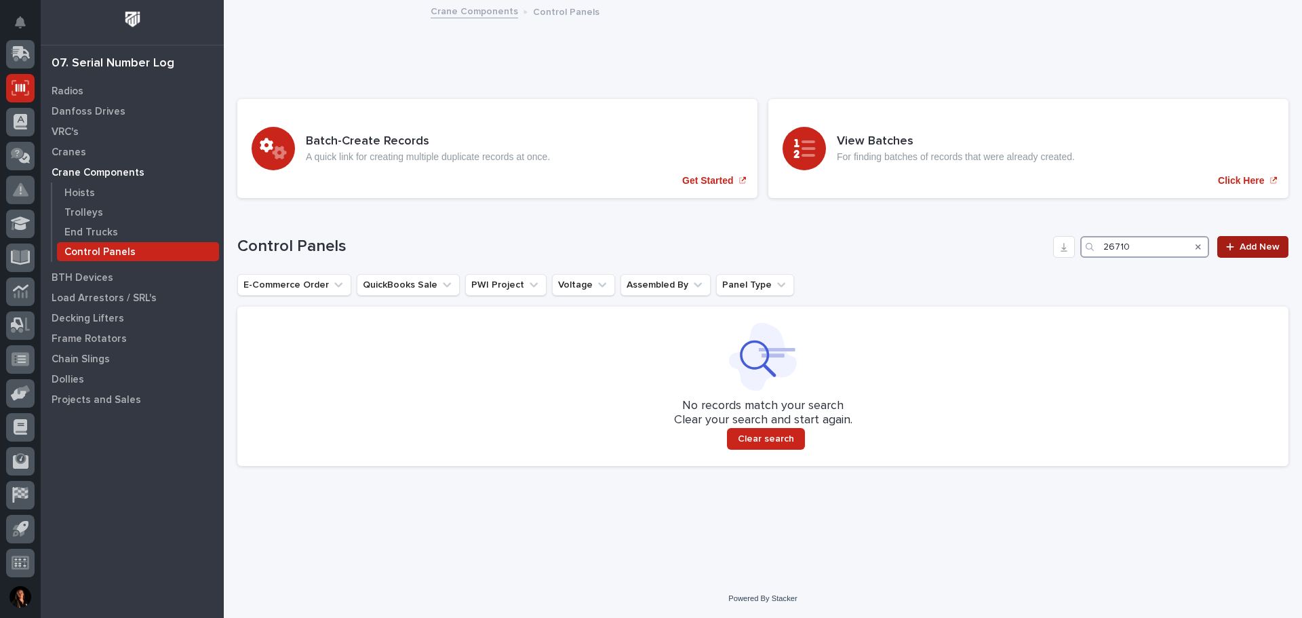
type input "26710"
click at [1236, 249] on div at bounding box center [1233, 246] width 14 height 9
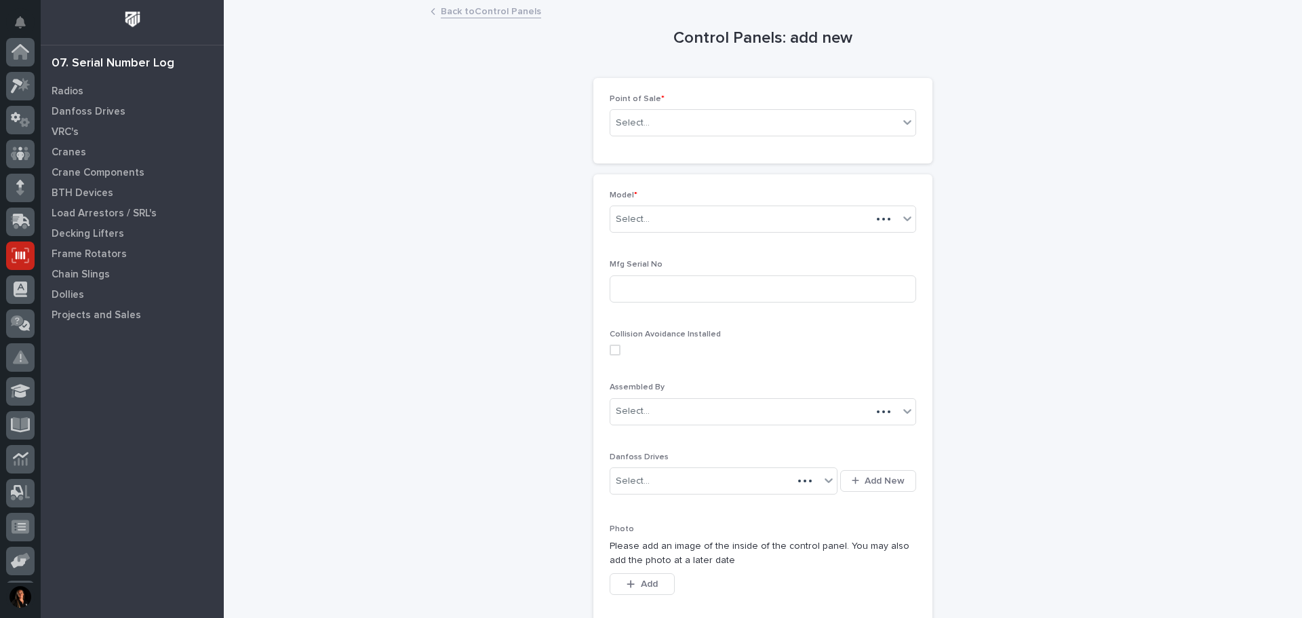
scroll to position [168, 0]
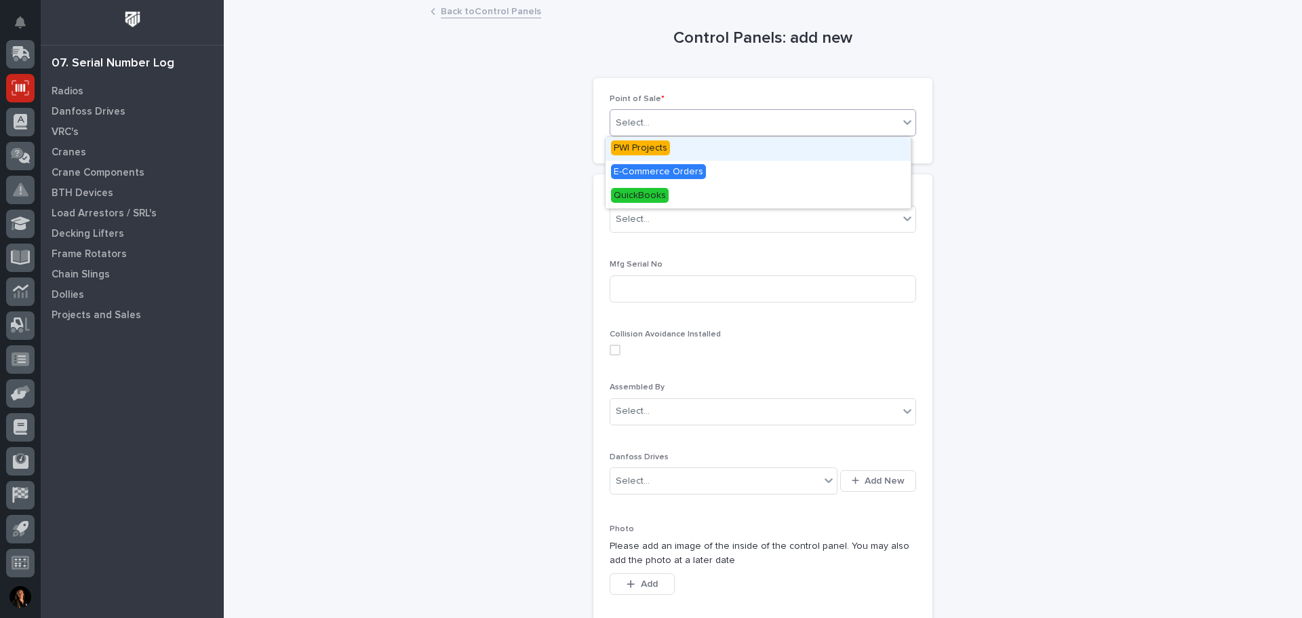
click at [884, 124] on div "Select..." at bounding box center [754, 123] width 288 height 22
click at [640, 150] on span "PWI Projects" at bounding box center [640, 147] width 59 height 15
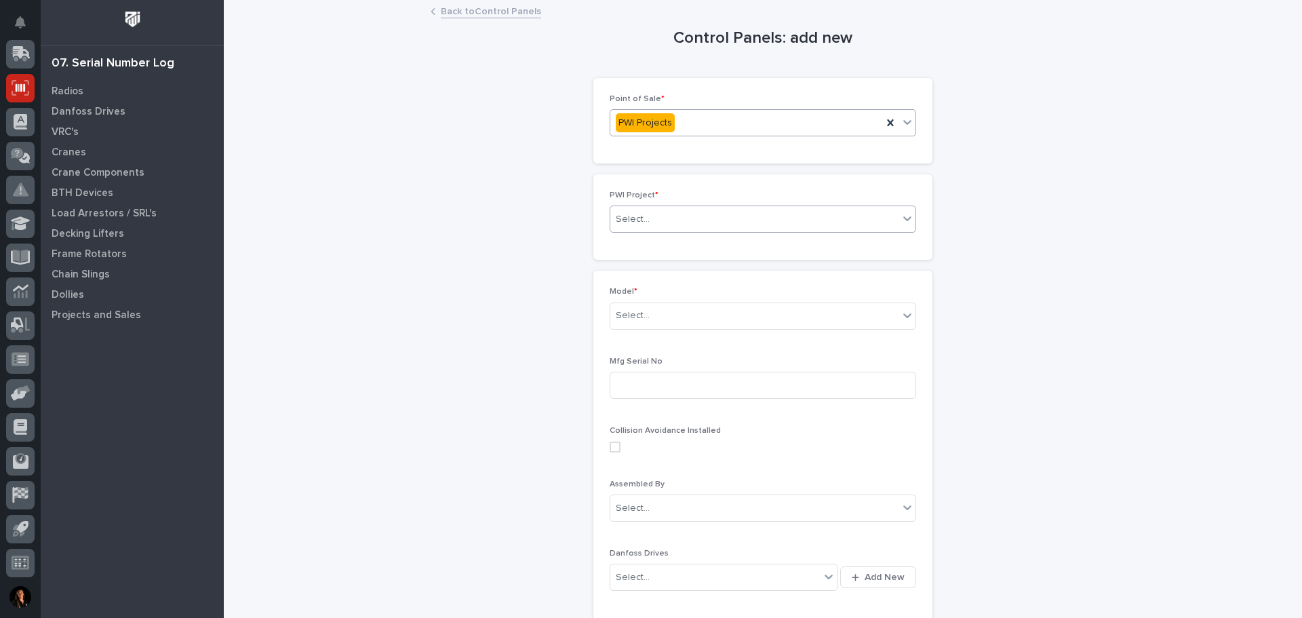
click at [657, 221] on div "Select..." at bounding box center [754, 219] width 288 height 22
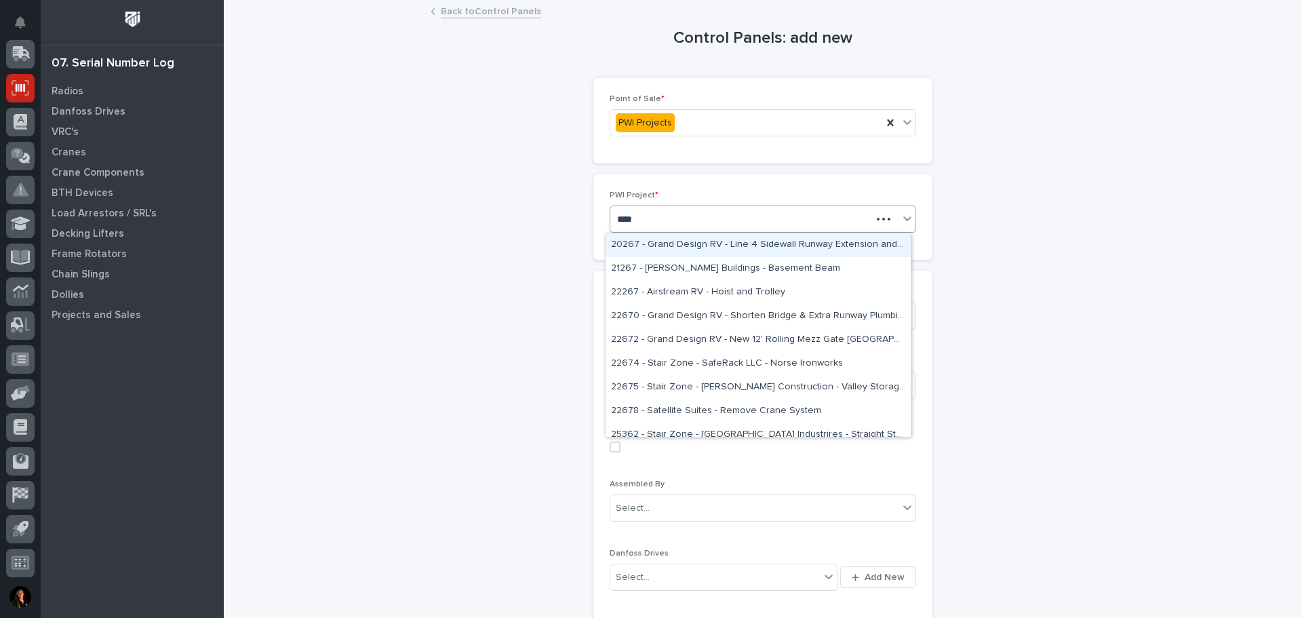
type input "*****"
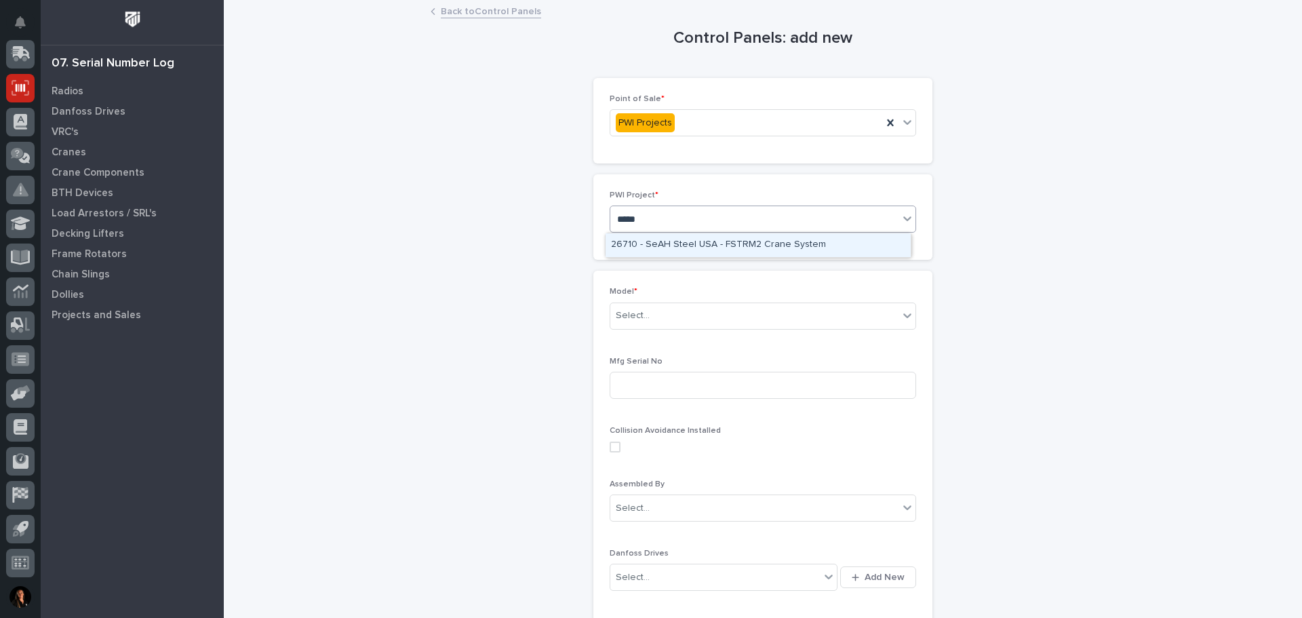
click at [659, 240] on div "26710 - SeAH Steel USA - FSTRM2 Crane System" at bounding box center [758, 245] width 305 height 24
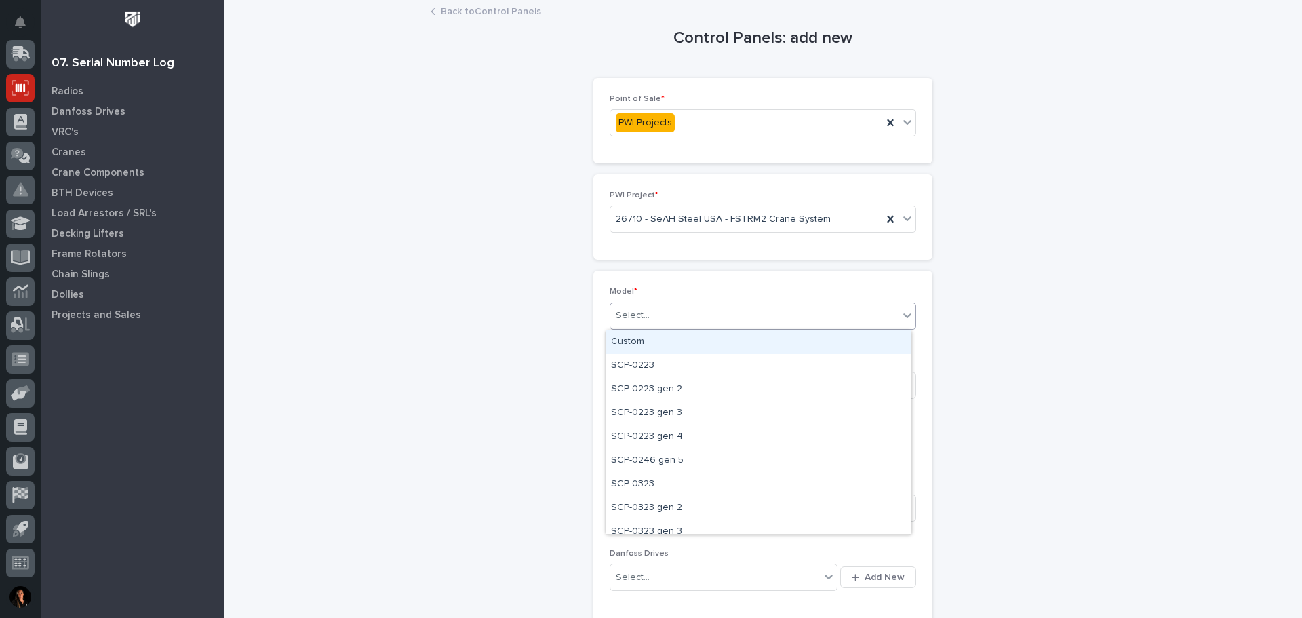
click at [671, 309] on div "Select..." at bounding box center [754, 316] width 288 height 22
click at [662, 459] on div "SCP-0246 gen 5" at bounding box center [758, 461] width 305 height 24
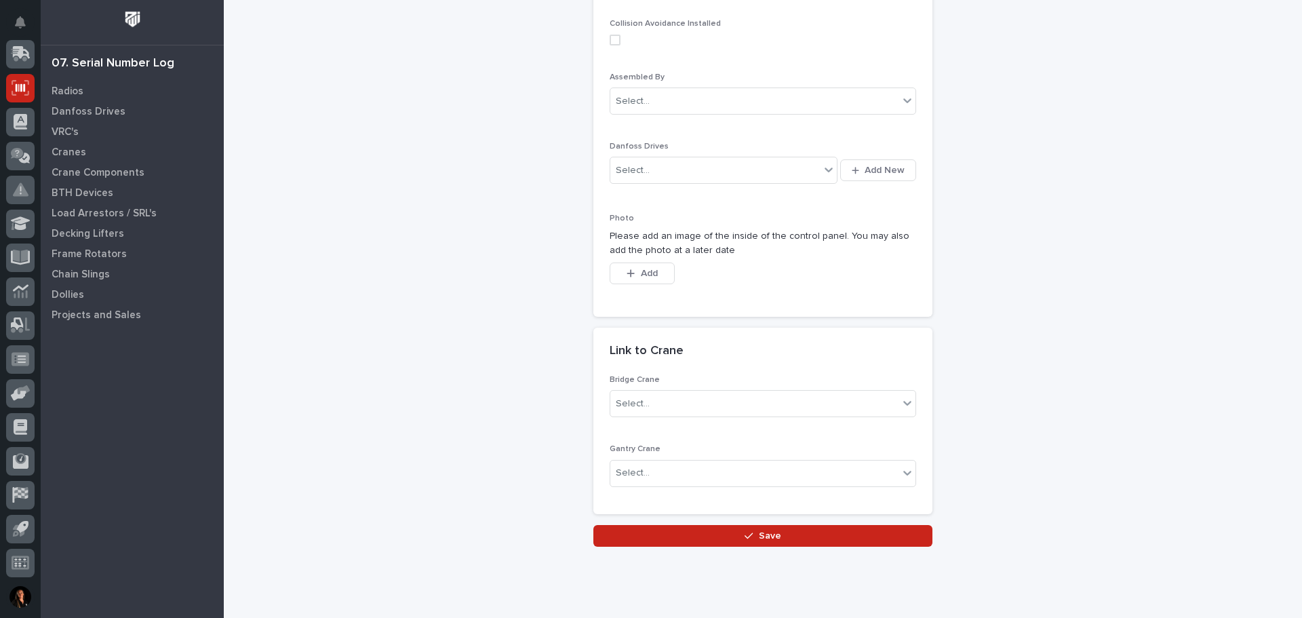
scroll to position [442, 0]
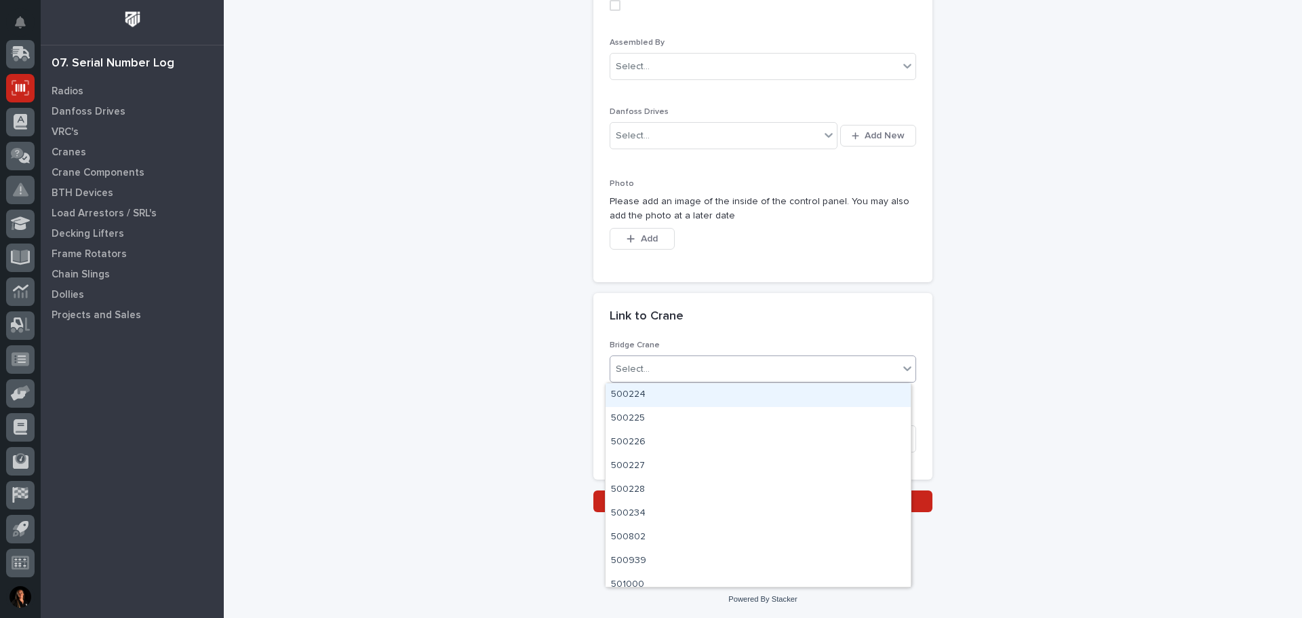
click at [674, 366] on div "Select..." at bounding box center [754, 369] width 288 height 22
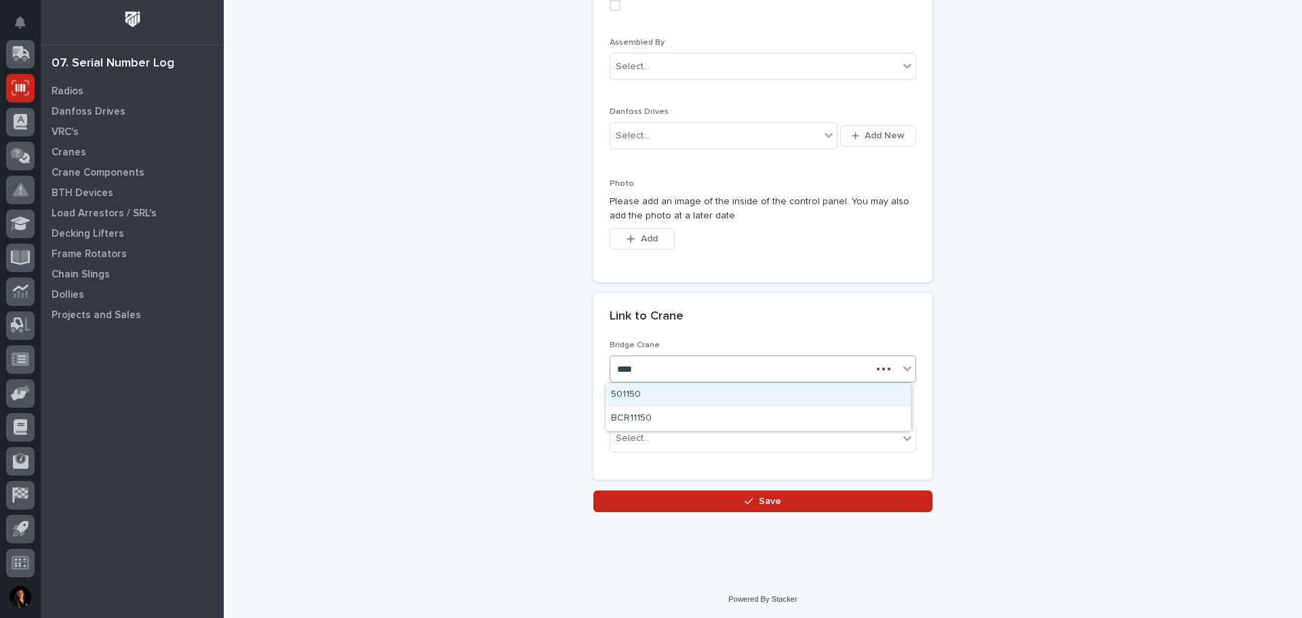
type input "*****"
click at [652, 393] on div "BCR11503" at bounding box center [758, 395] width 305 height 24
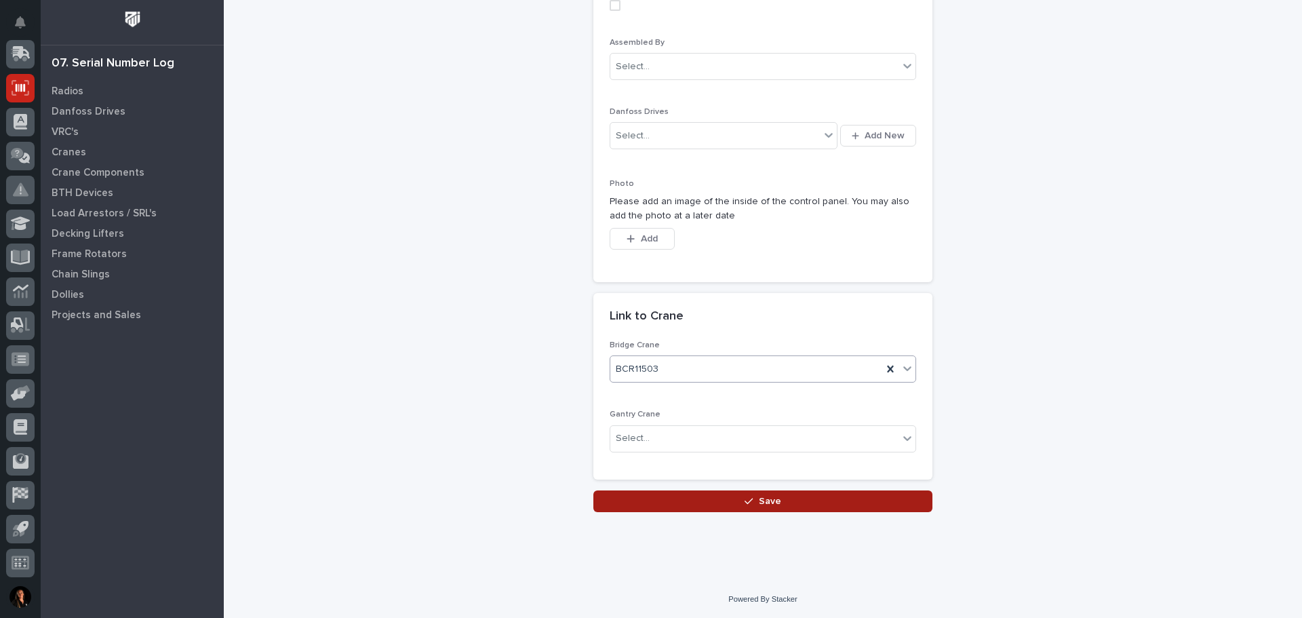
click at [764, 495] on span "Save" at bounding box center [770, 501] width 22 height 12
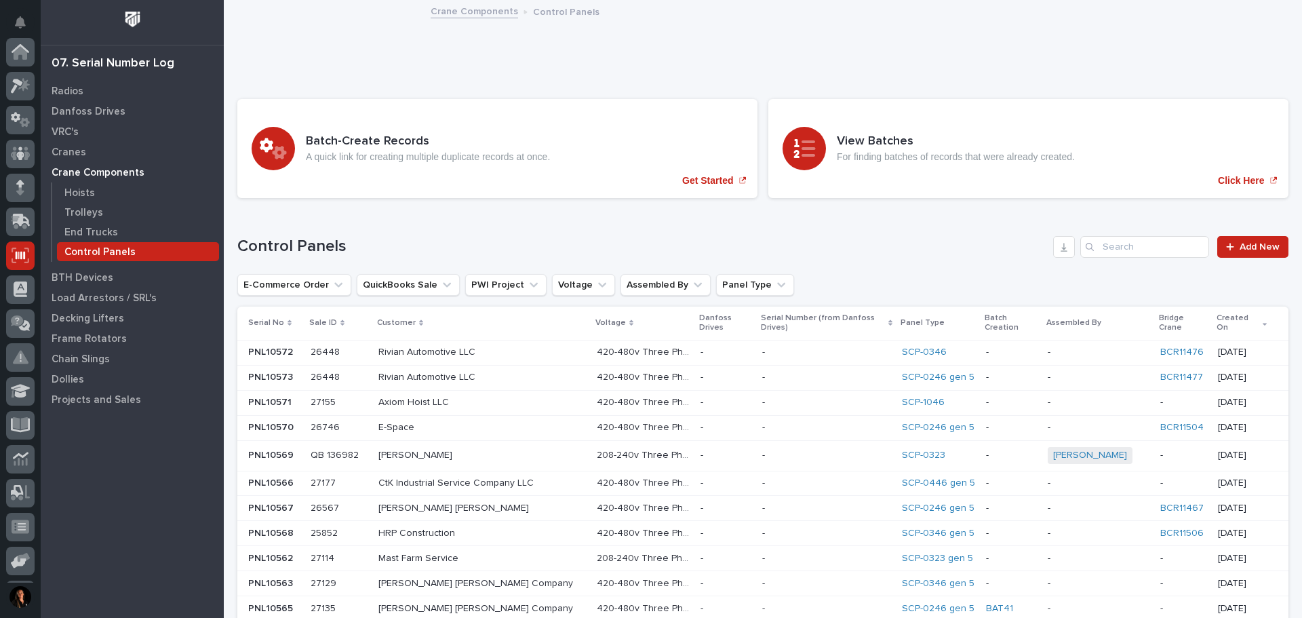
scroll to position [168, 0]
